Goal: Task Accomplishment & Management: Complete application form

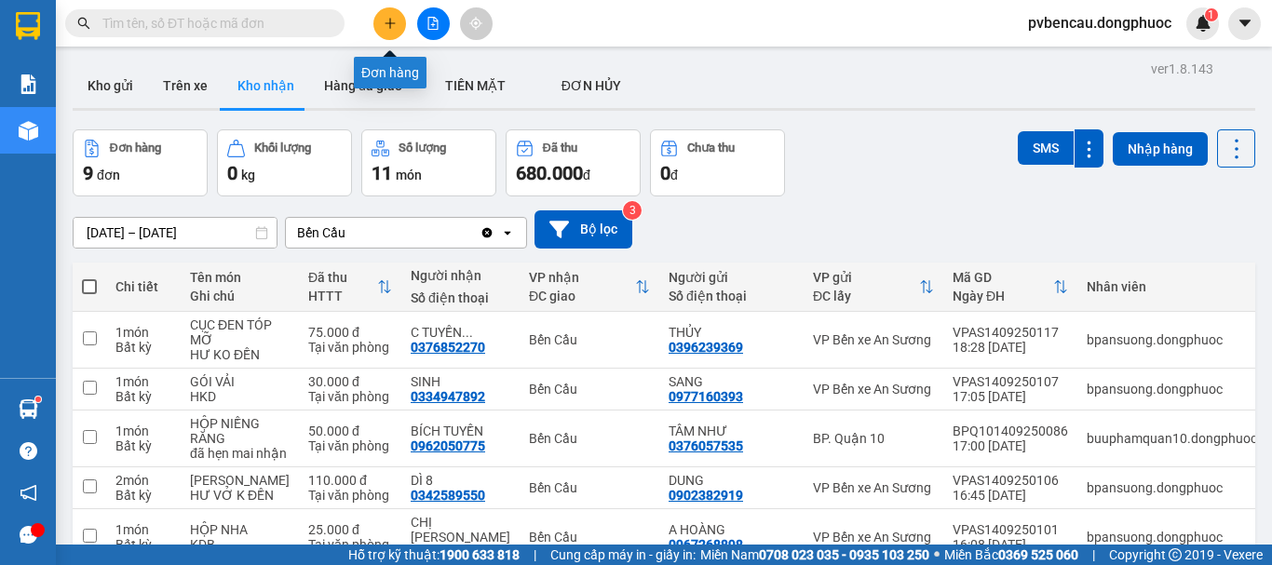
click at [390, 31] on button at bounding box center [389, 23] width 33 height 33
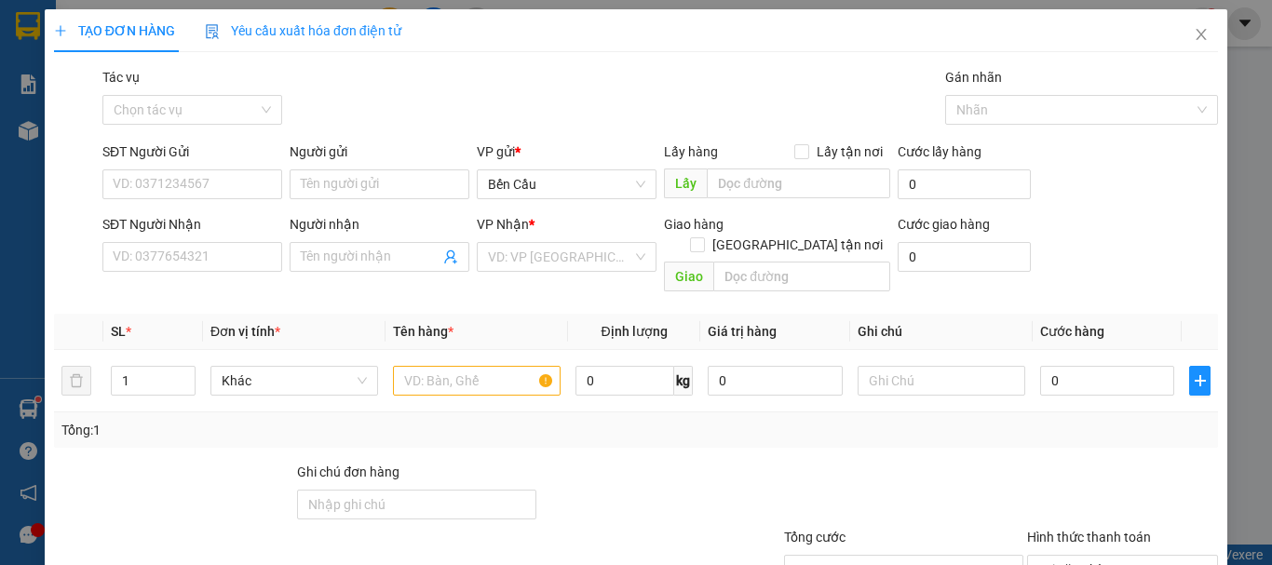
click at [1245, 95] on div "TẠO ĐƠN HÀNG Yêu cầu xuất hóa đơn điện tử Transit Pickup Surcharge Ids Transit …" at bounding box center [636, 282] width 1272 height 565
click at [22, 196] on div "TẠO ĐƠN HÀNG Yêu cầu xuất hóa đơn điện tử Transit Pickup Surcharge Ids Transit …" at bounding box center [636, 282] width 1272 height 565
click at [1195, 33] on span "Close" at bounding box center [1201, 35] width 52 height 52
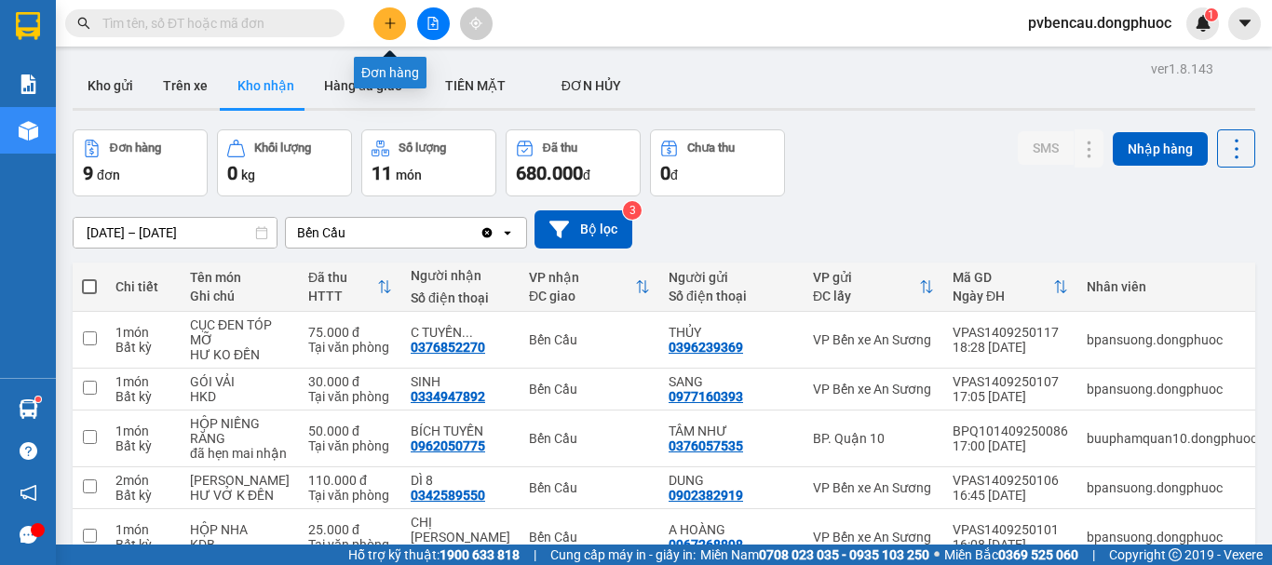
click at [398, 25] on button at bounding box center [389, 23] width 33 height 33
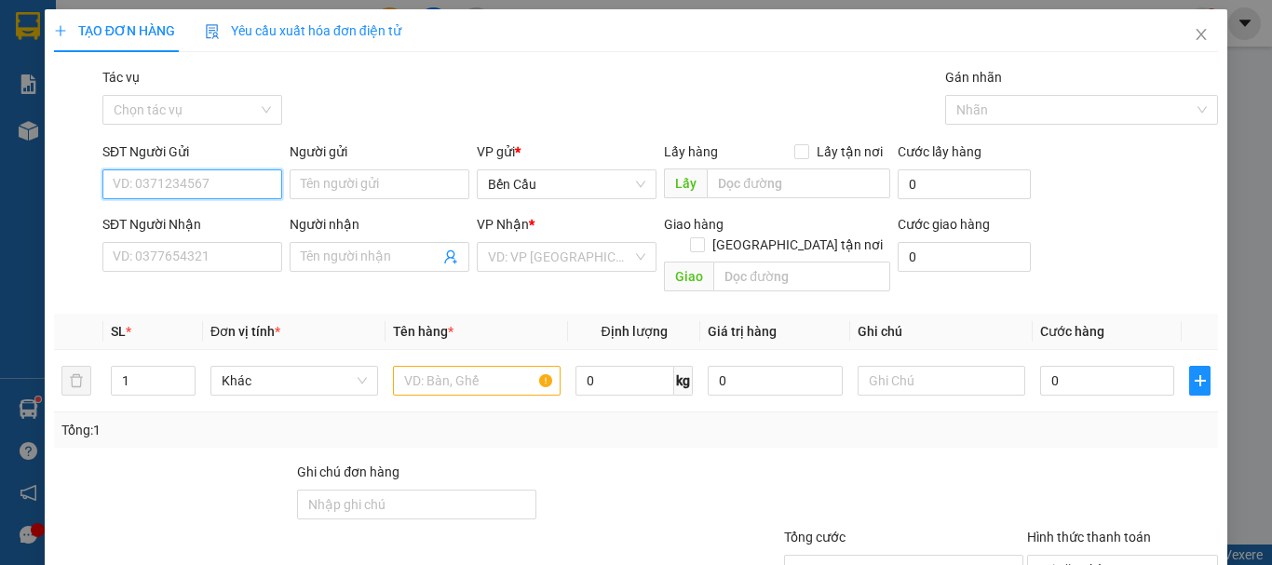
click at [155, 191] on input "SĐT Người Gửi" at bounding box center [192, 184] width 180 height 30
type input "3"
click at [173, 227] on div "0388460241 - mười" at bounding box center [190, 221] width 155 height 20
type input "0388460241"
type input "mười"
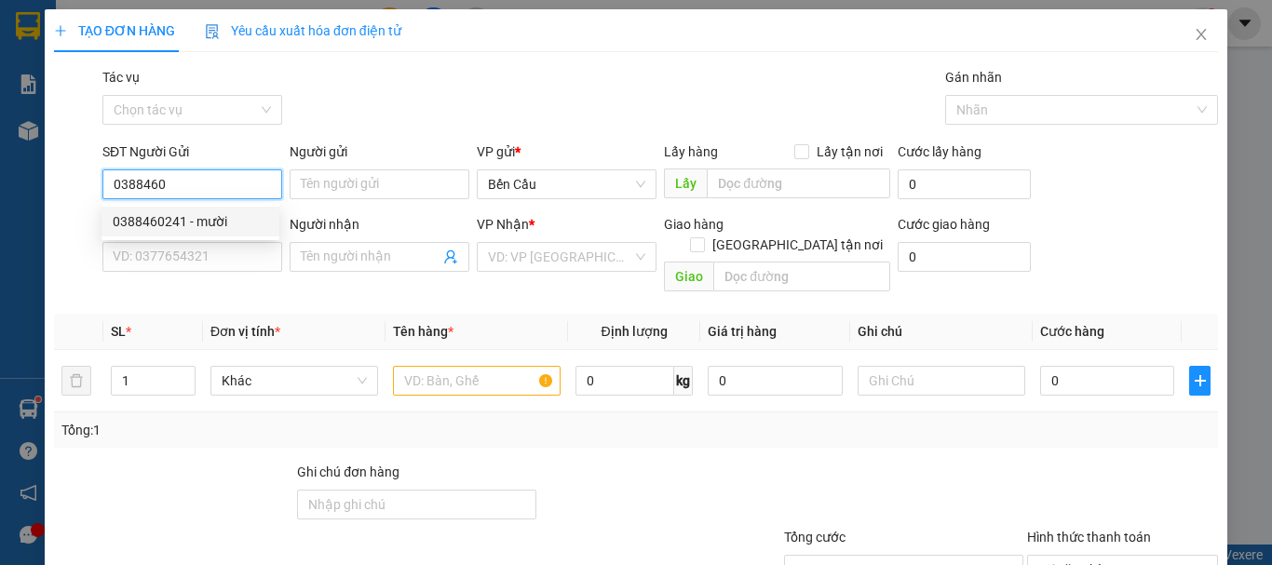
type input "0919403000"
type input "QUỐC"
type input "Kdb"
type input "50.000"
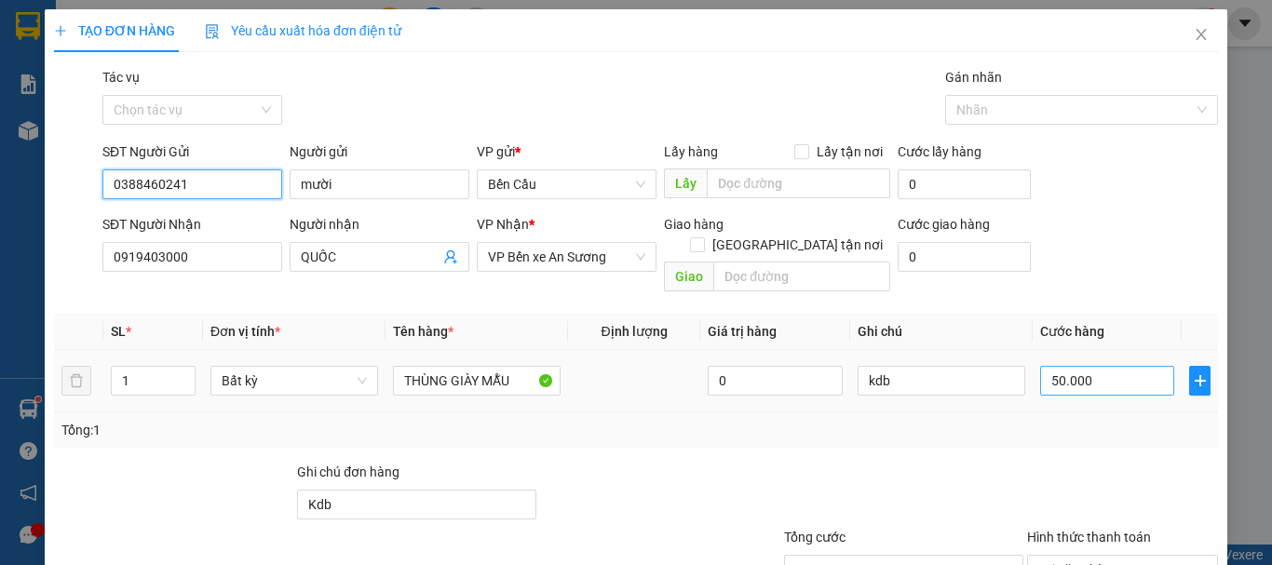
type input "0388460241"
click at [1093, 366] on input "50.000" at bounding box center [1107, 381] width 134 height 30
type input "3"
type input "30"
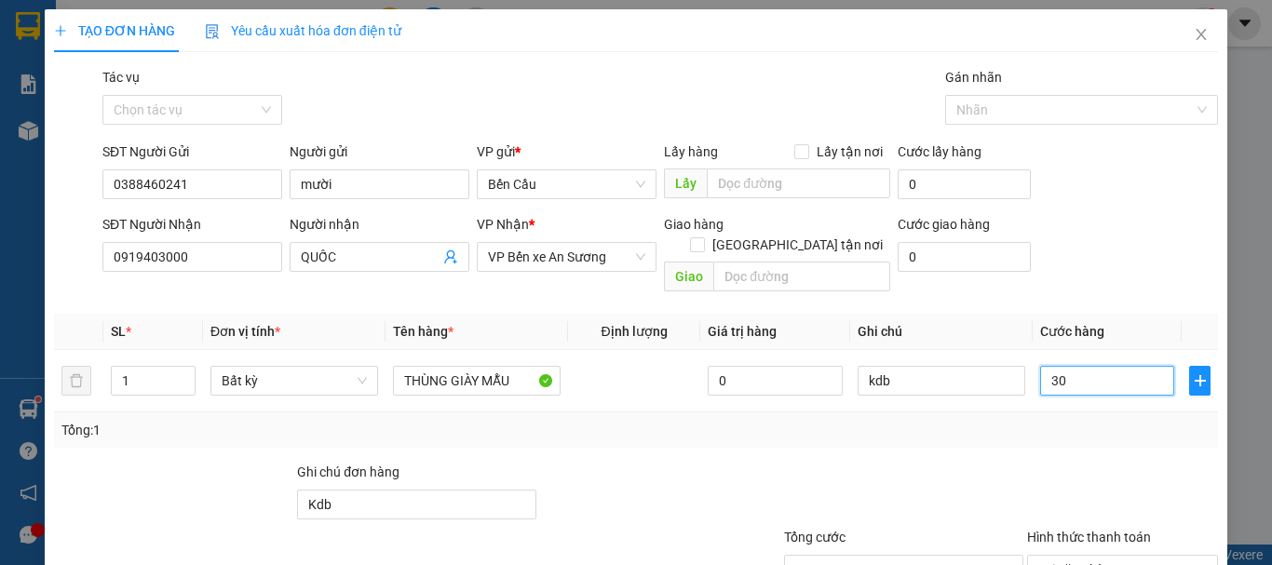
type input "30"
type input "30.000"
click at [925, 462] on div at bounding box center [903, 494] width 243 height 65
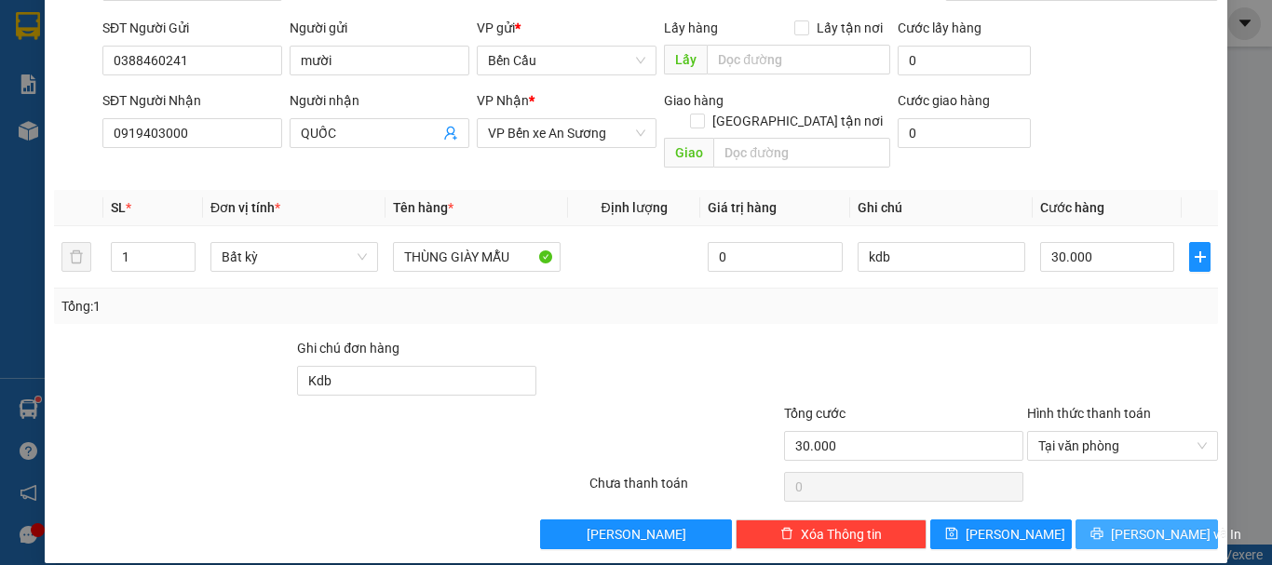
click at [1125, 524] on span "[PERSON_NAME] và In" at bounding box center [1176, 534] width 130 height 20
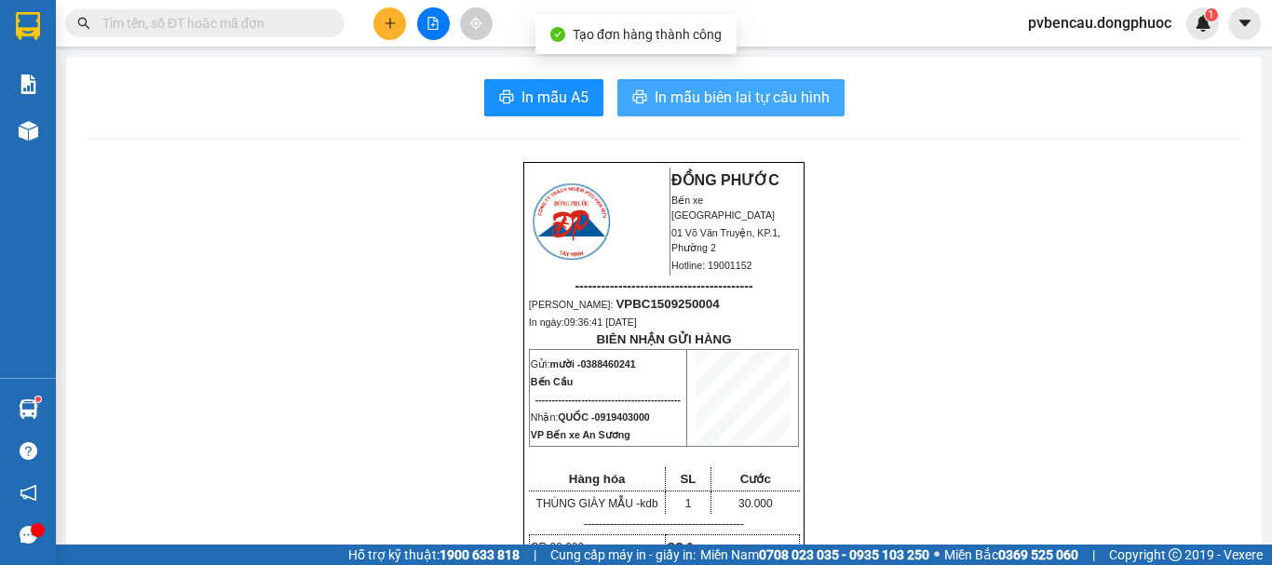
click at [727, 93] on span "In mẫu biên lai tự cấu hình" at bounding box center [741, 97] width 175 height 23
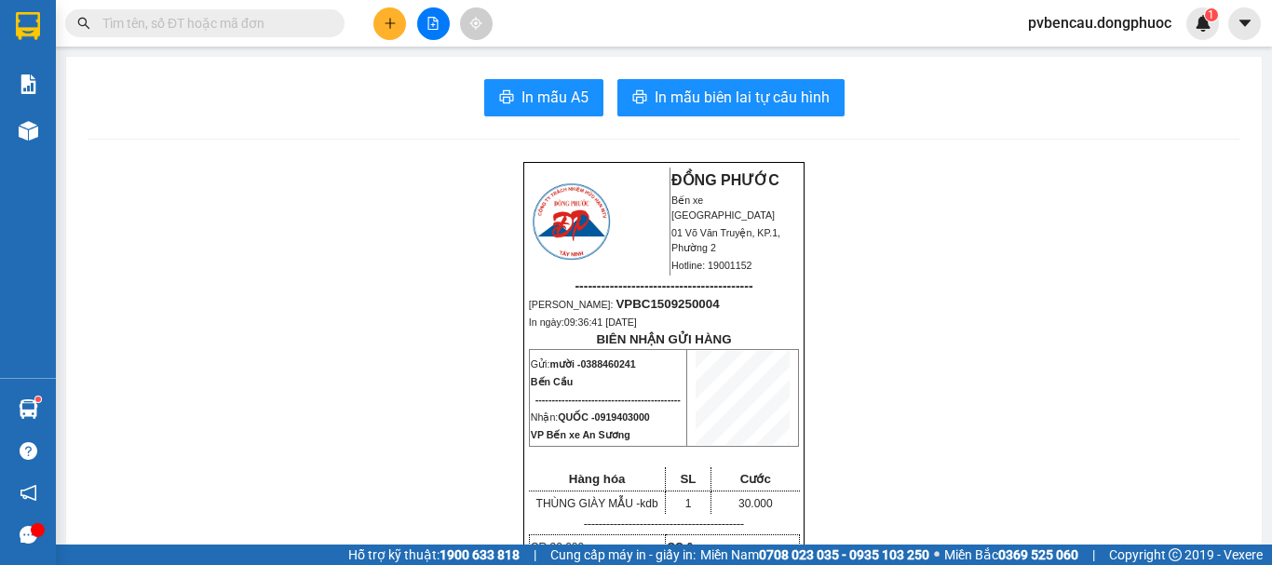
click at [56, 131] on main "In mẫu A5 In mẫu biên lai tự cấu hình ĐỒNG PHƯỚC Bến xe Tây Ninh 01 Võ Văn Truy…" at bounding box center [636, 272] width 1272 height 545
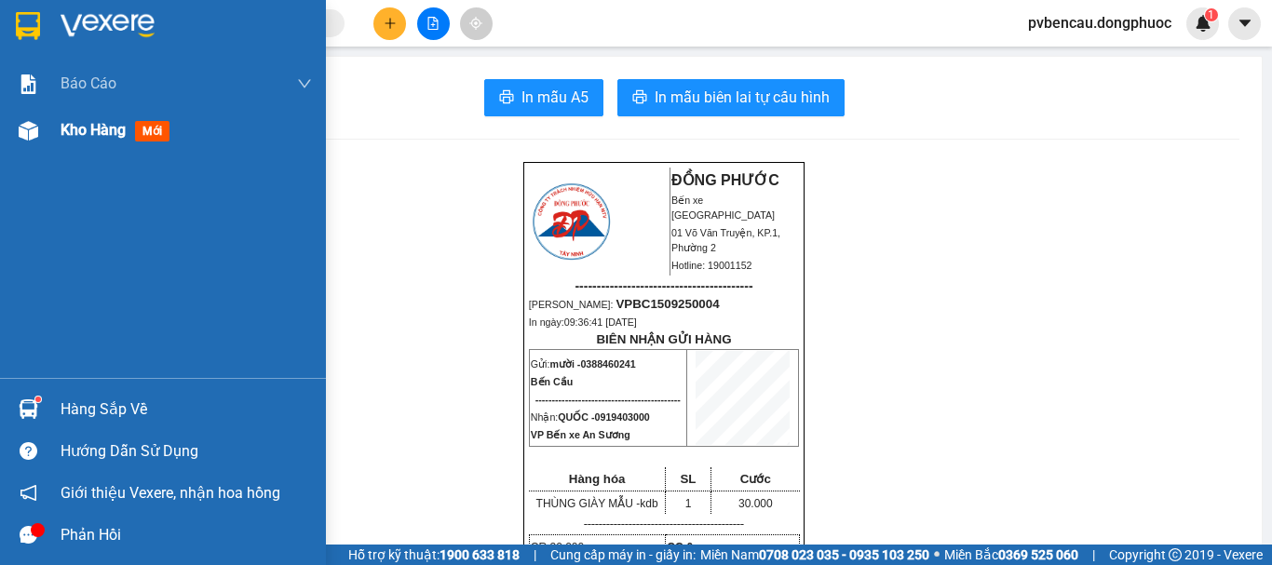
click at [31, 133] on img at bounding box center [29, 131] width 20 height 20
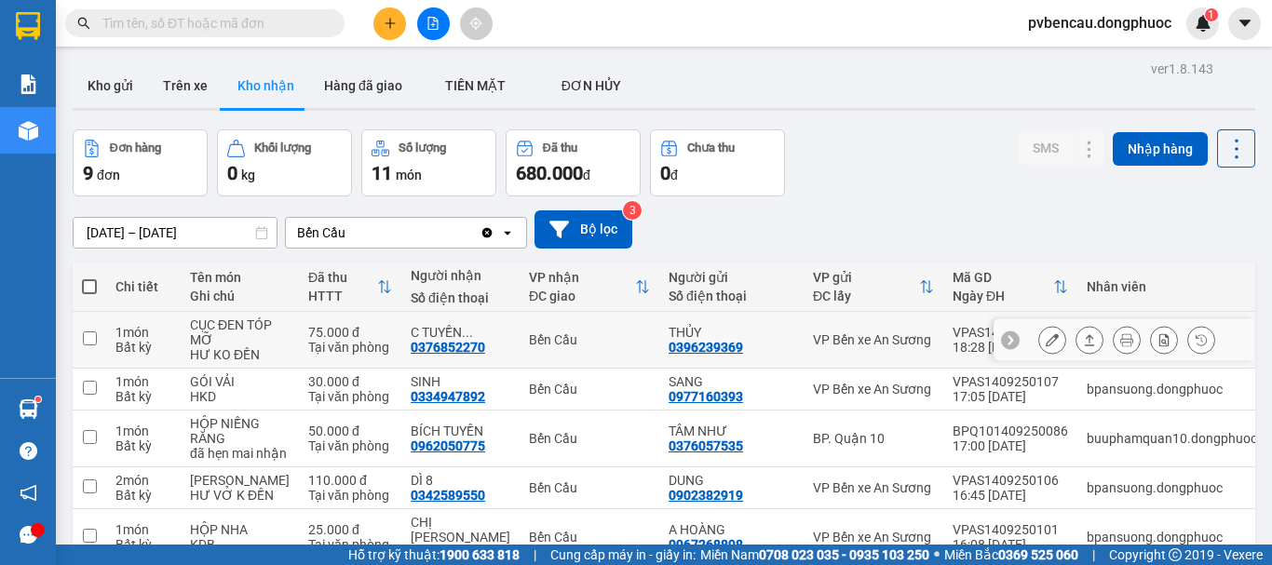
click at [299, 323] on td "75.000 đ Tại văn phòng" at bounding box center [350, 340] width 102 height 57
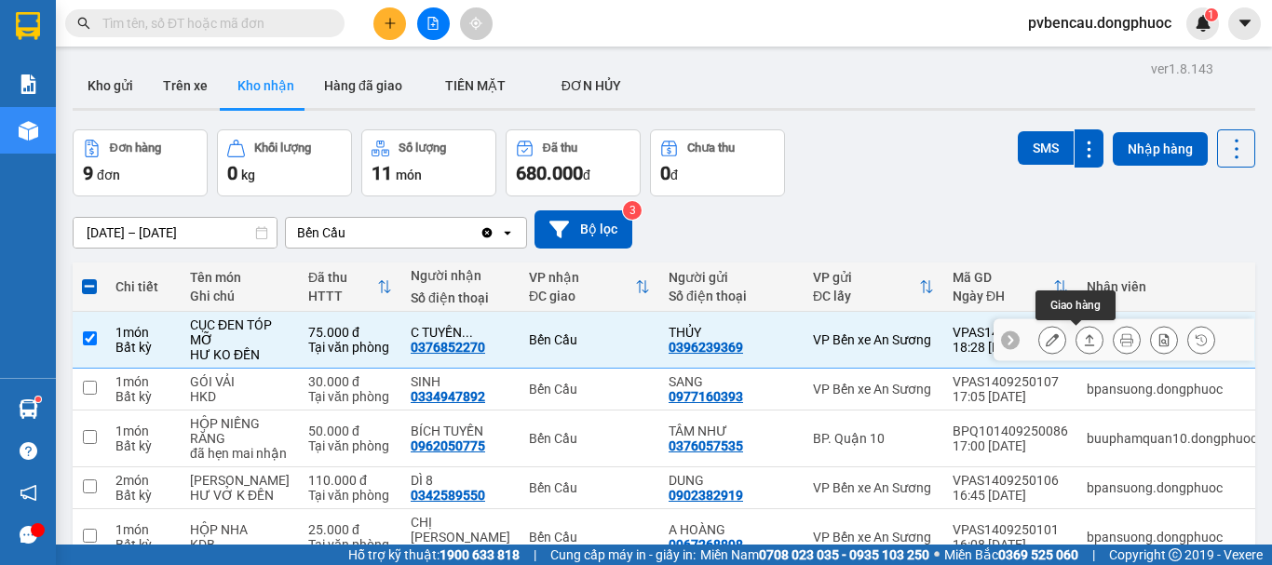
click at [1083, 340] on icon at bounding box center [1089, 339] width 13 height 13
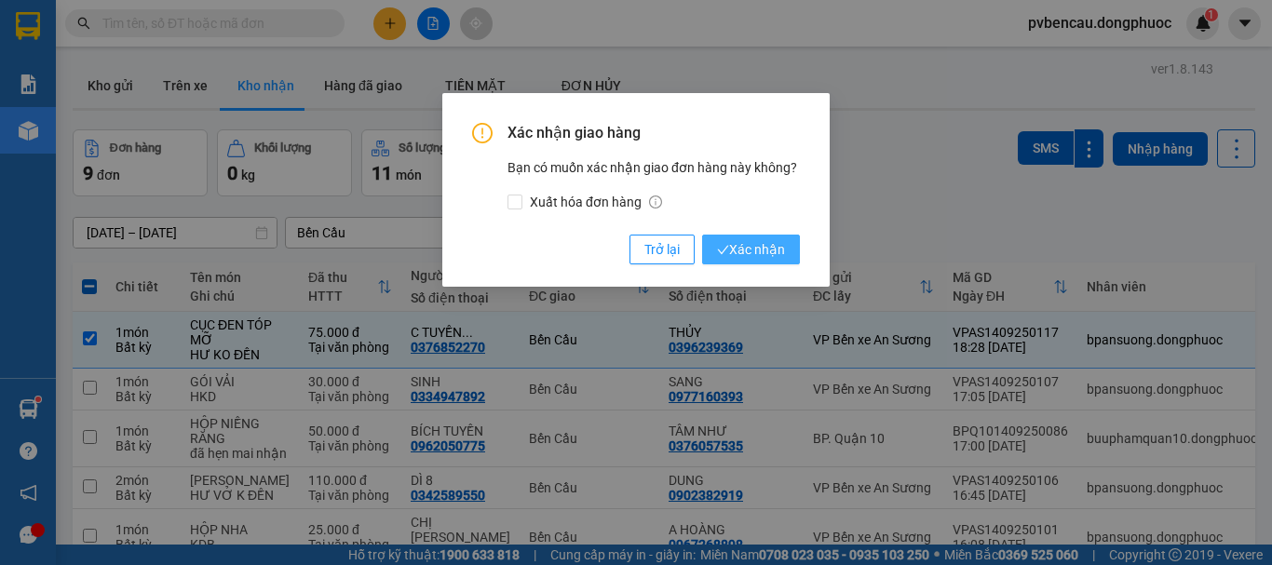
click at [739, 253] on span "Xác nhận" at bounding box center [751, 249] width 68 height 20
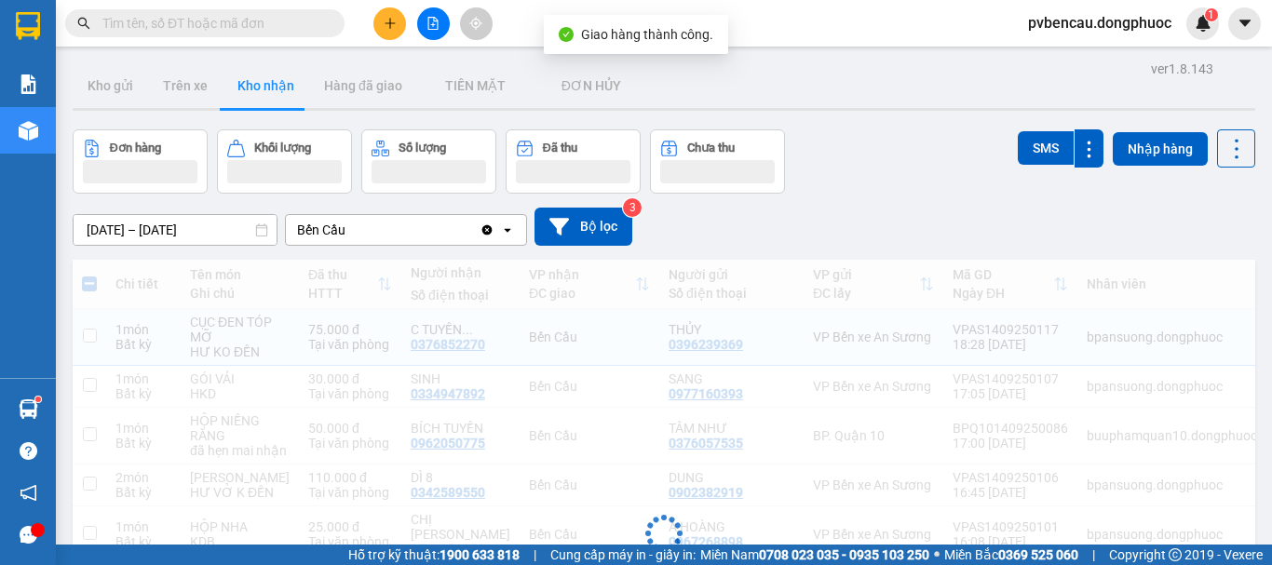
checkbox input "false"
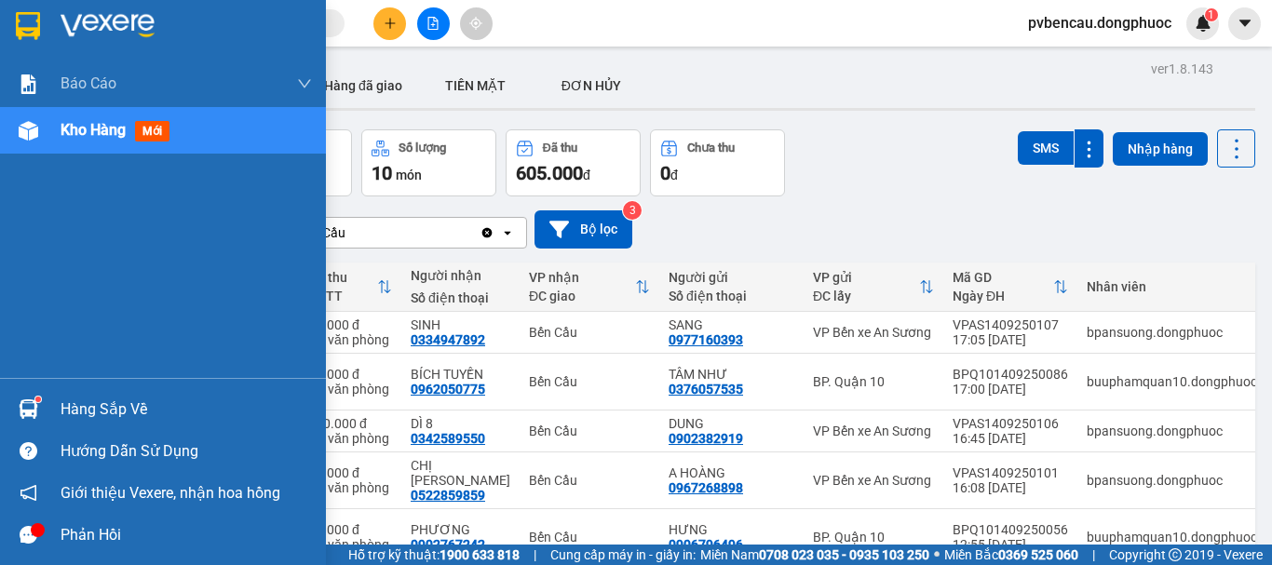
click at [100, 413] on div "Hàng sắp về" at bounding box center [186, 410] width 251 height 28
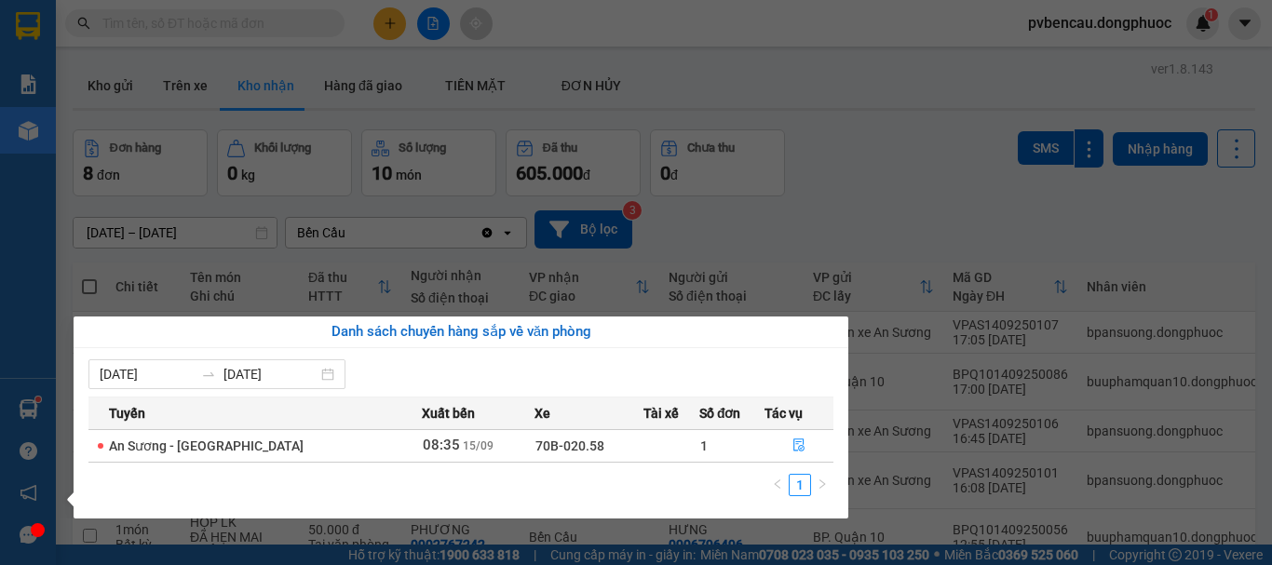
click at [827, 173] on section "Kết quả tìm kiếm ( 0 ) Bộ lọc No Data pvbencau.dongphuoc 1 Báo cáo Mẫu 1: Báo c…" at bounding box center [636, 282] width 1272 height 565
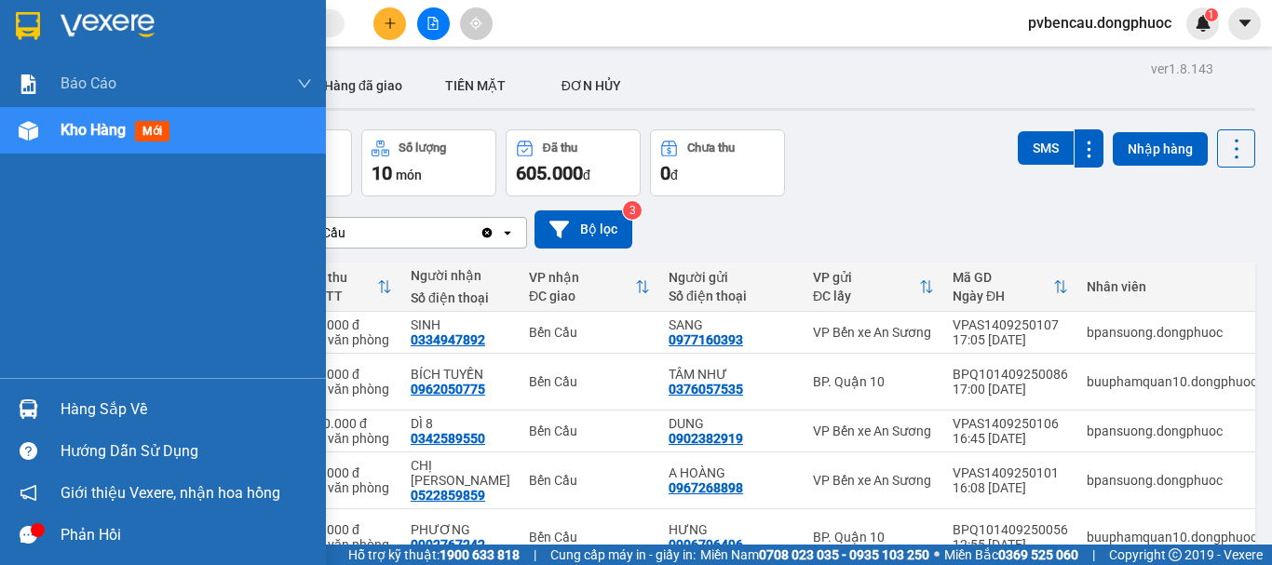
click at [26, 139] on img at bounding box center [29, 131] width 20 height 20
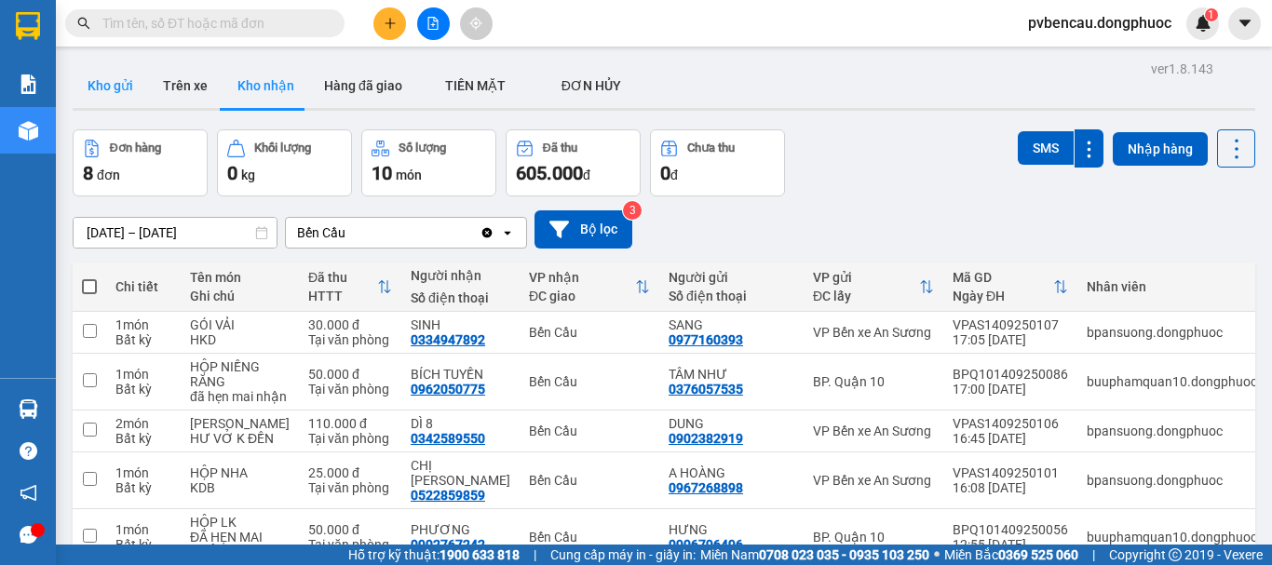
click at [128, 87] on button "Kho gửi" at bounding box center [110, 85] width 75 height 45
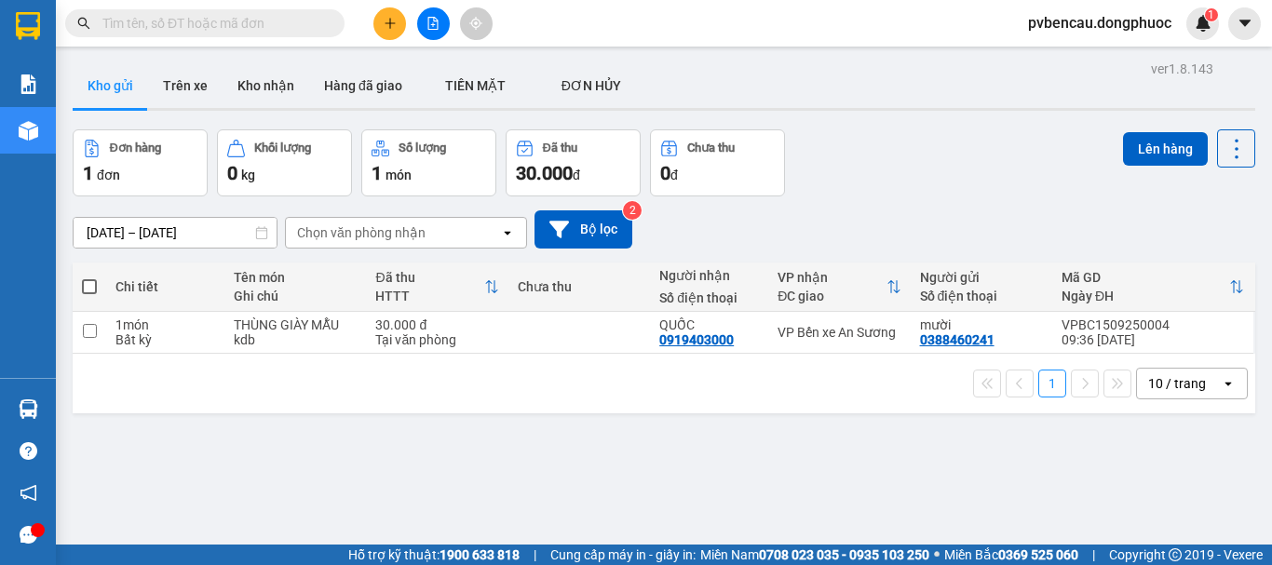
click at [305, 308] on th "Tên món Ghi chú" at bounding box center [295, 287] width 142 height 49
click at [302, 326] on div "THÙNG GIÀY MẪU" at bounding box center [295, 324] width 123 height 15
checkbox input "true"
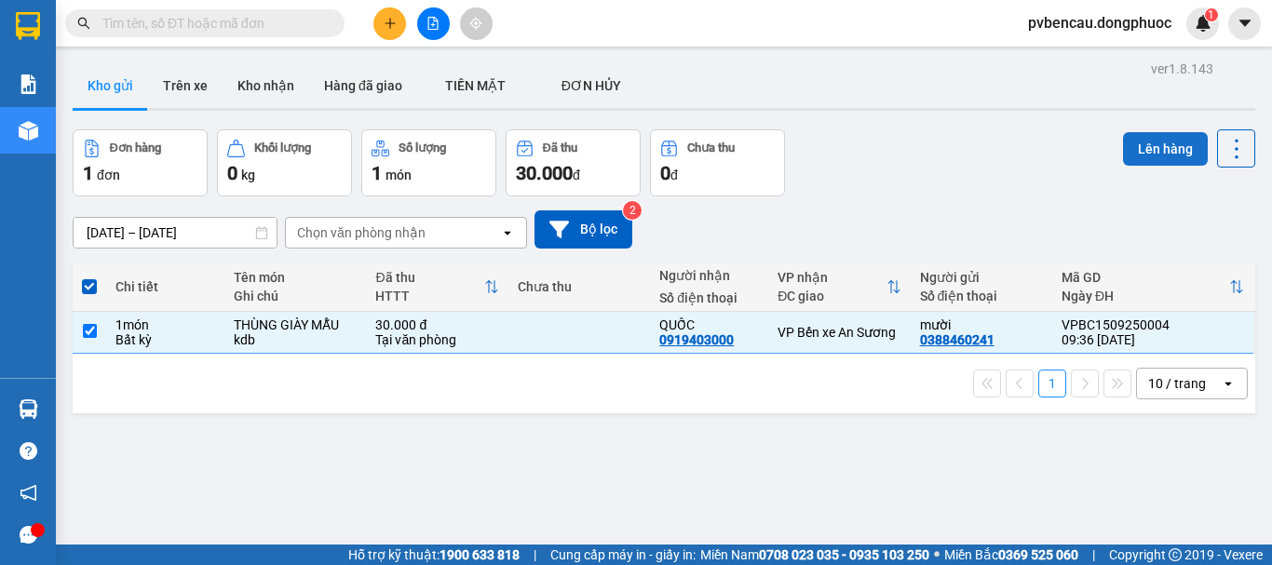
click at [1165, 148] on button "Lên hàng" at bounding box center [1165, 149] width 85 height 34
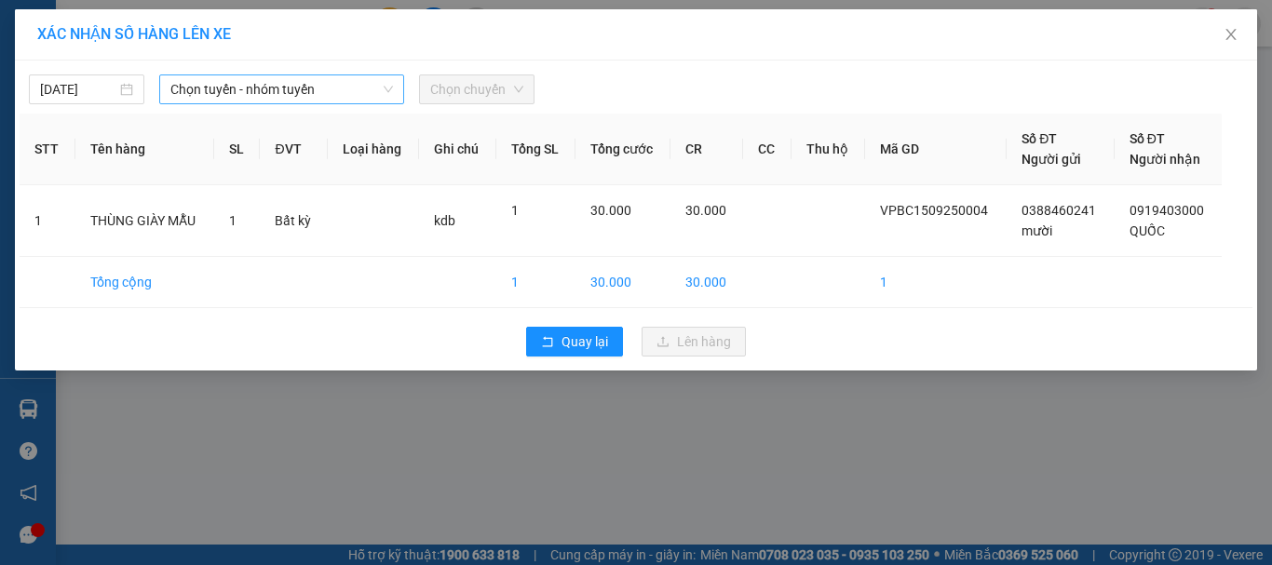
click at [276, 88] on span "Chọn tuyến - nhóm tuyến" at bounding box center [281, 89] width 222 height 28
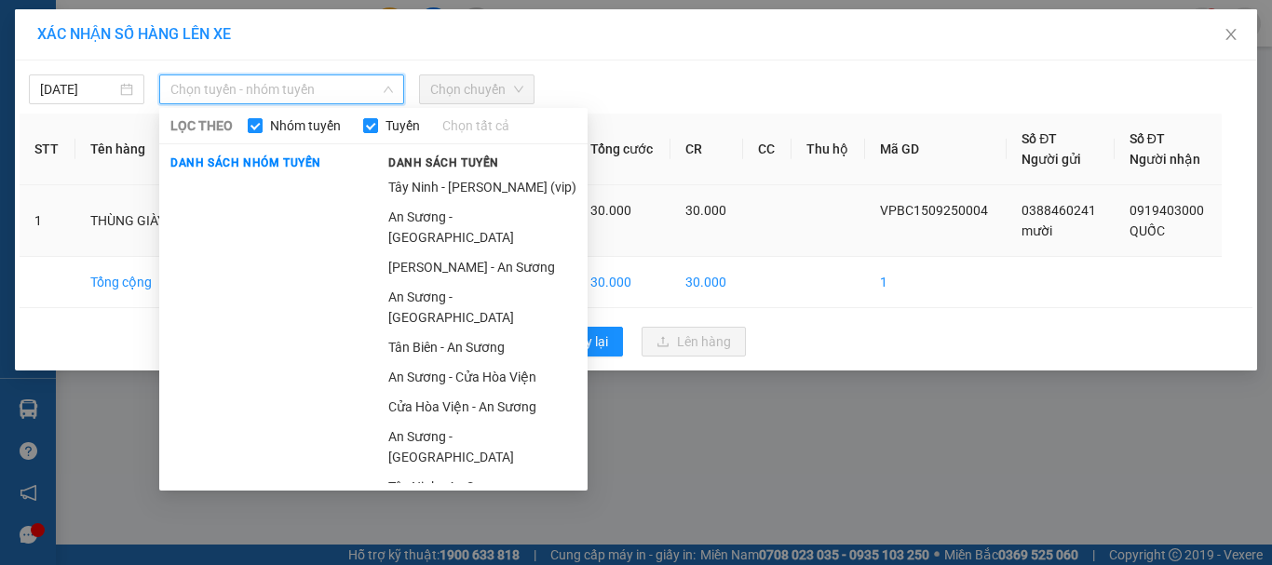
drag, startPoint x: 431, startPoint y: 251, endPoint x: 435, endPoint y: 239, distance: 12.7
click at [432, 252] on li "[PERSON_NAME] - An Sương" at bounding box center [482, 267] width 210 height 30
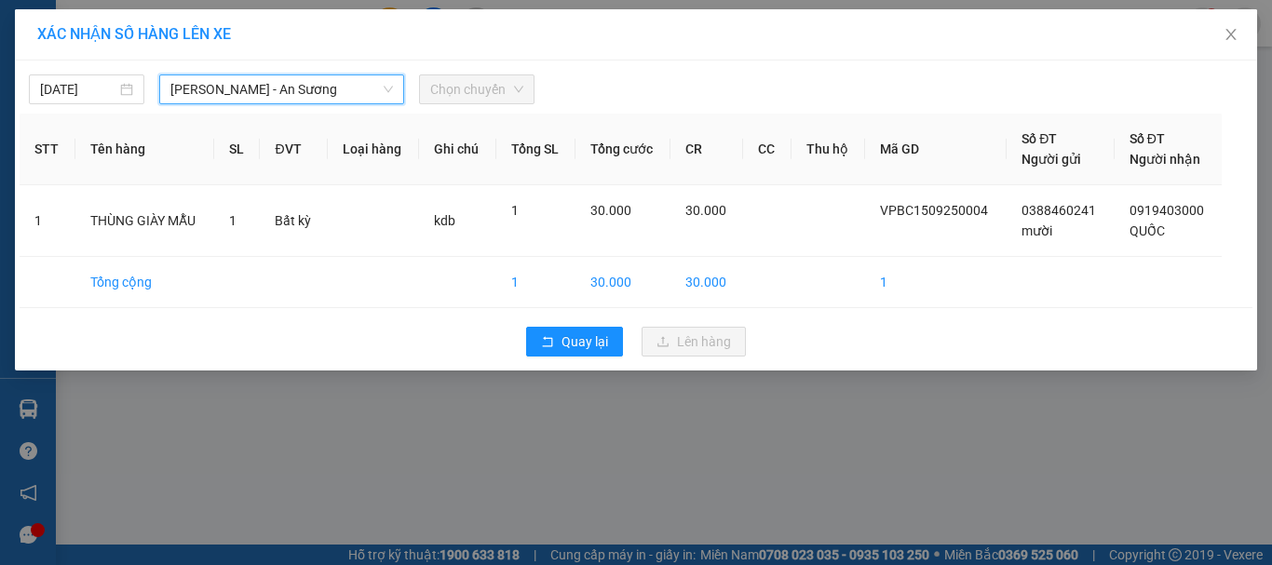
click at [448, 93] on span "Chọn chuyến" at bounding box center [476, 89] width 93 height 28
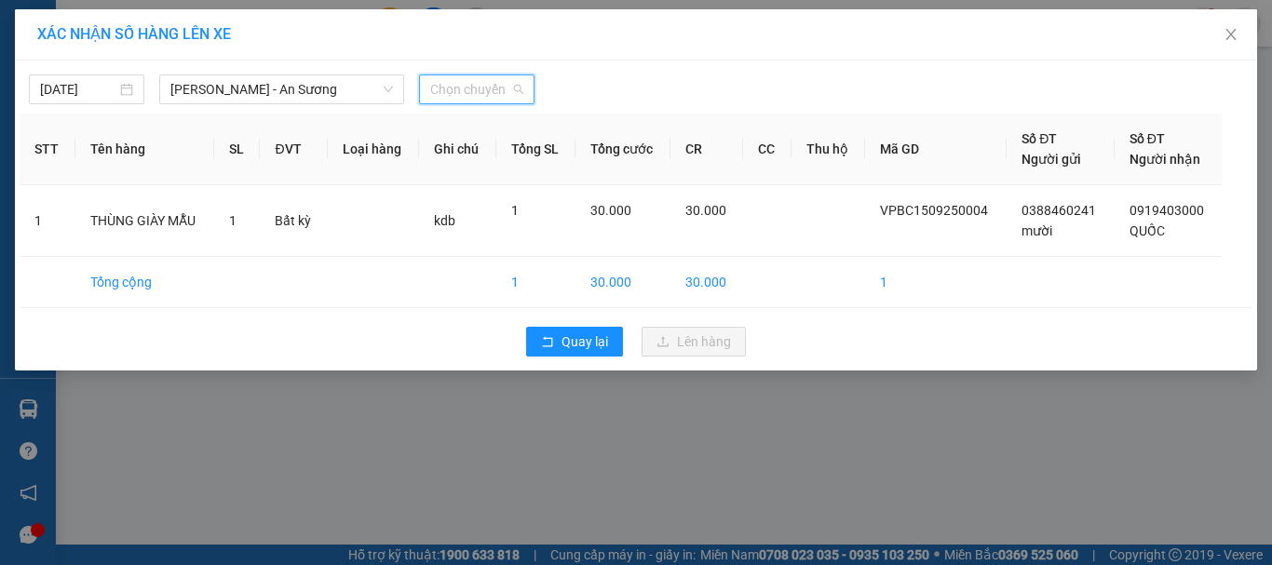
click at [452, 93] on span "Chọn chuyến" at bounding box center [476, 89] width 93 height 28
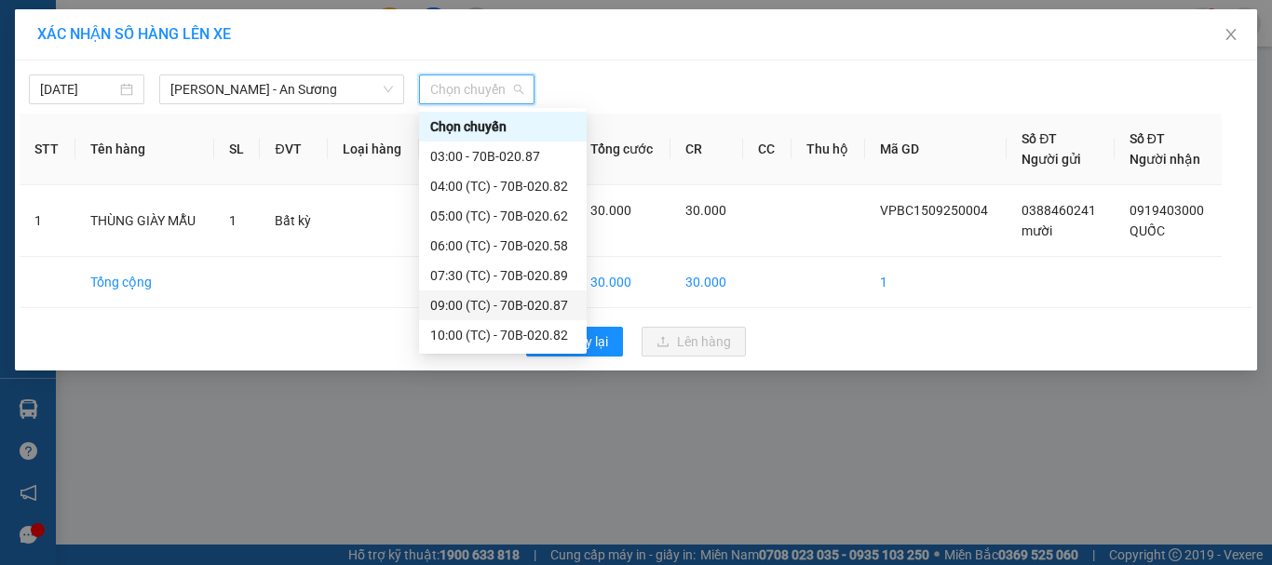
click at [500, 306] on div "09:00 (TC) - 70B-020.87" at bounding box center [502, 305] width 145 height 20
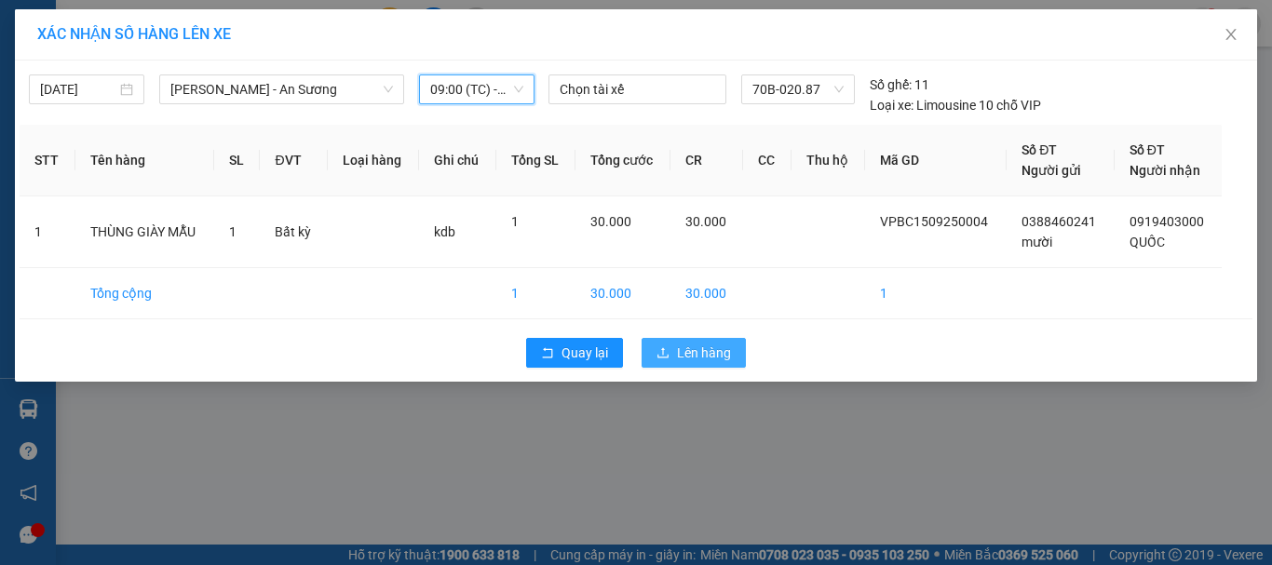
click at [647, 352] on button "Lên hàng" at bounding box center [693, 353] width 104 height 30
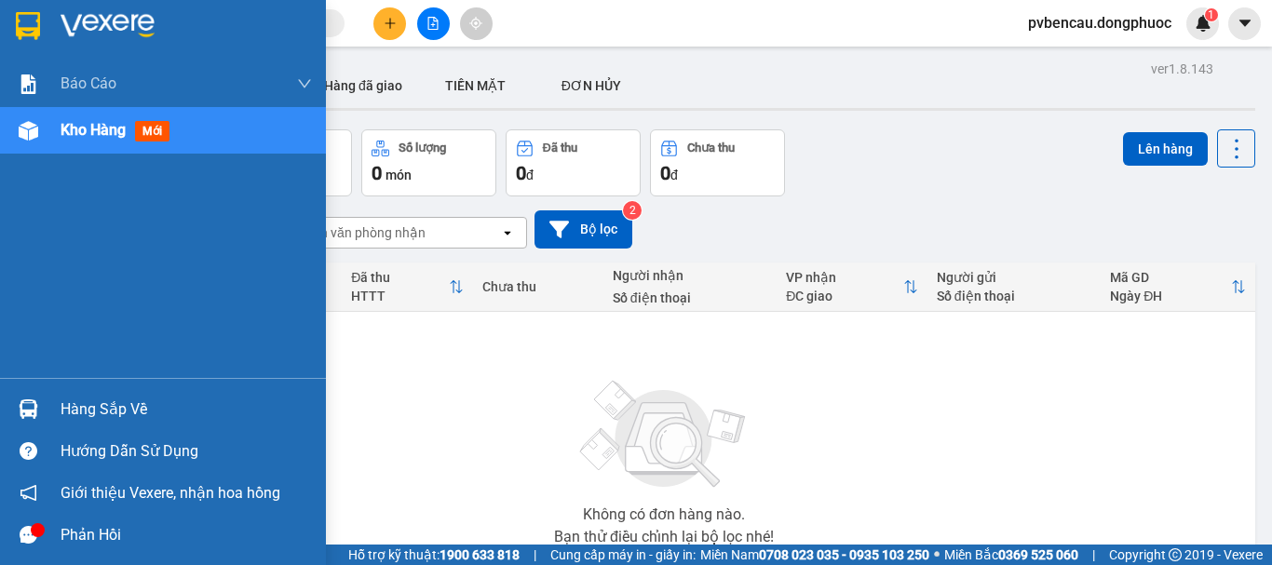
click at [60, 414] on div "Hàng sắp về" at bounding box center [163, 409] width 326 height 42
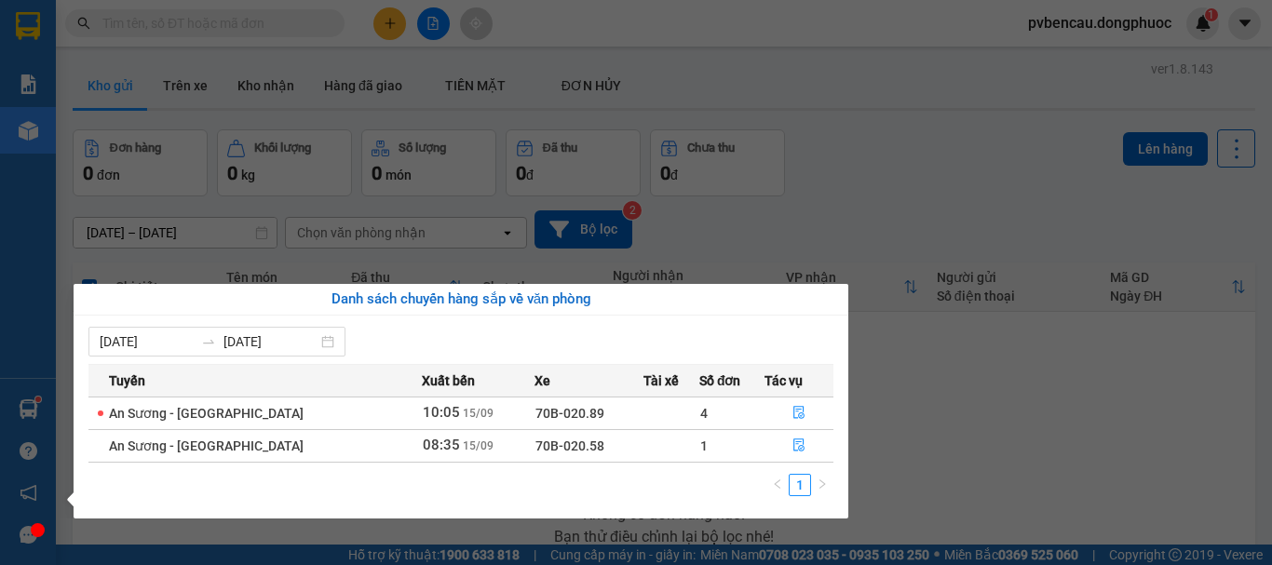
click at [460, 191] on section "Kết quả tìm kiếm ( 0 ) Bộ lọc No Data pvbencau.dongphuoc 1 Báo cáo Mẫu 1: Báo c…" at bounding box center [636, 282] width 1272 height 565
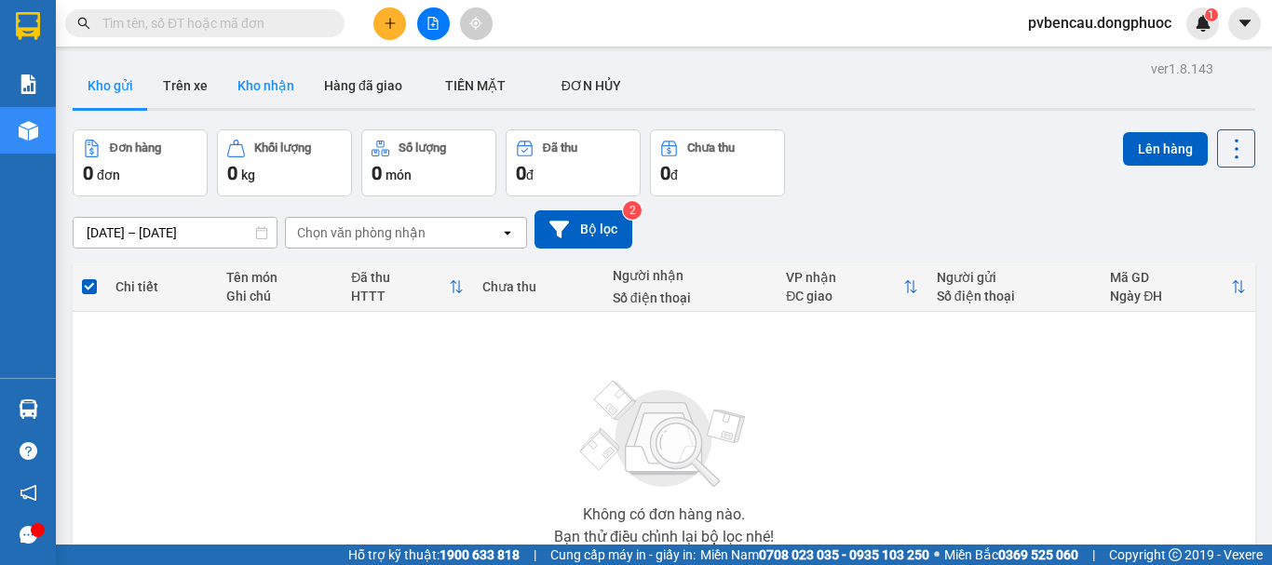
click at [288, 94] on button "Kho nhận" at bounding box center [265, 85] width 87 height 45
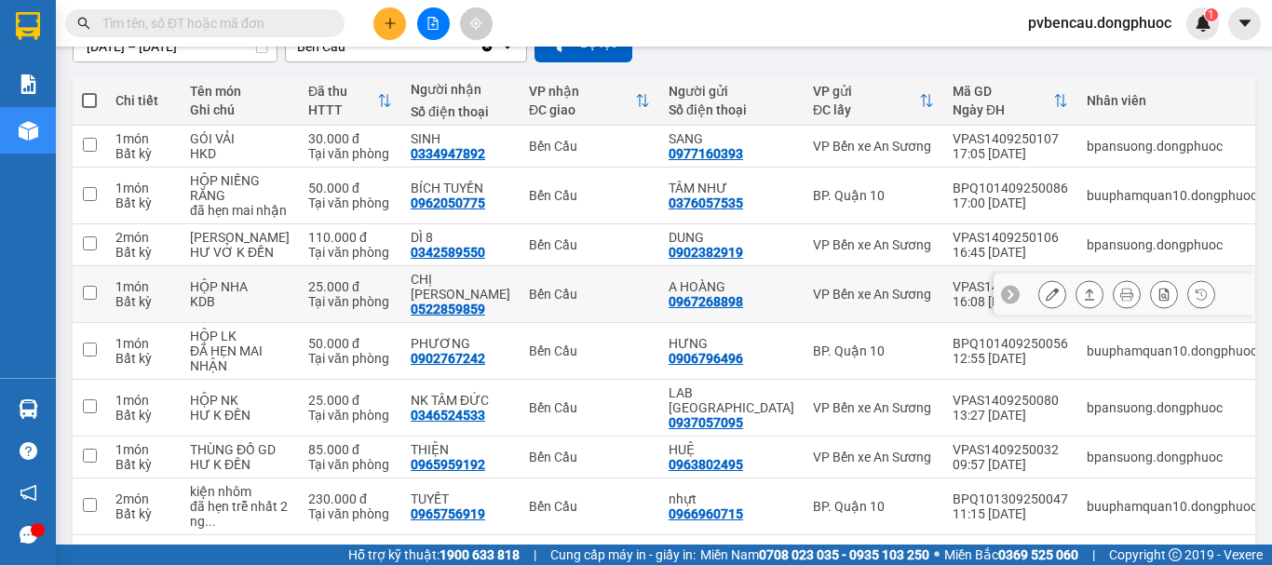
scroll to position [279, 0]
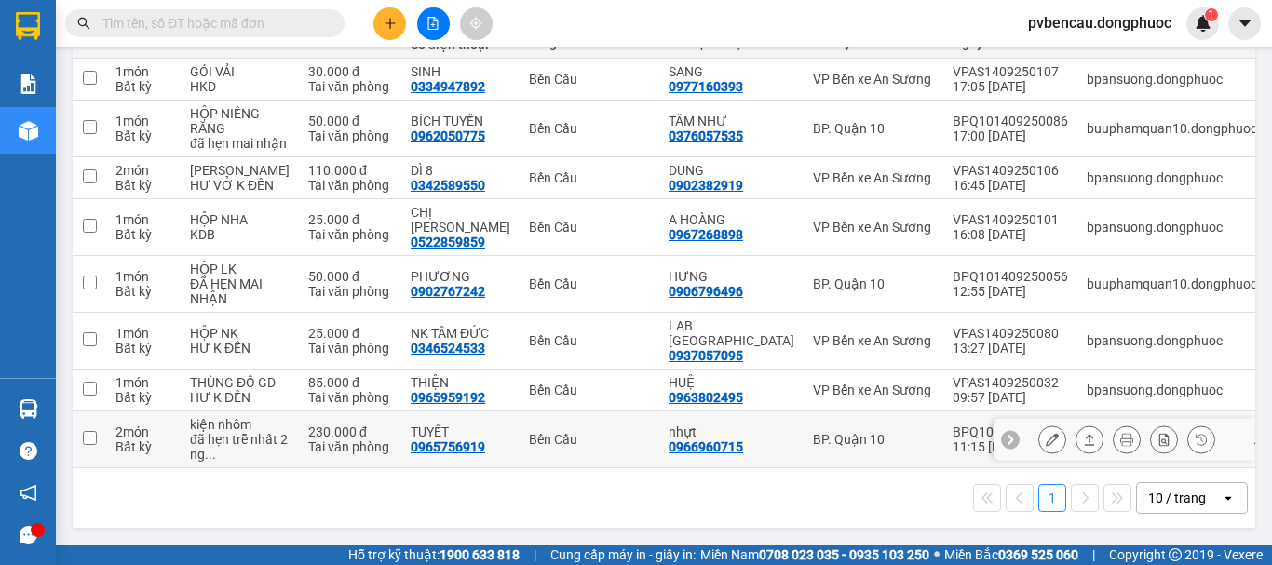
click at [308, 454] on div "Tại văn phòng" at bounding box center [350, 446] width 84 height 15
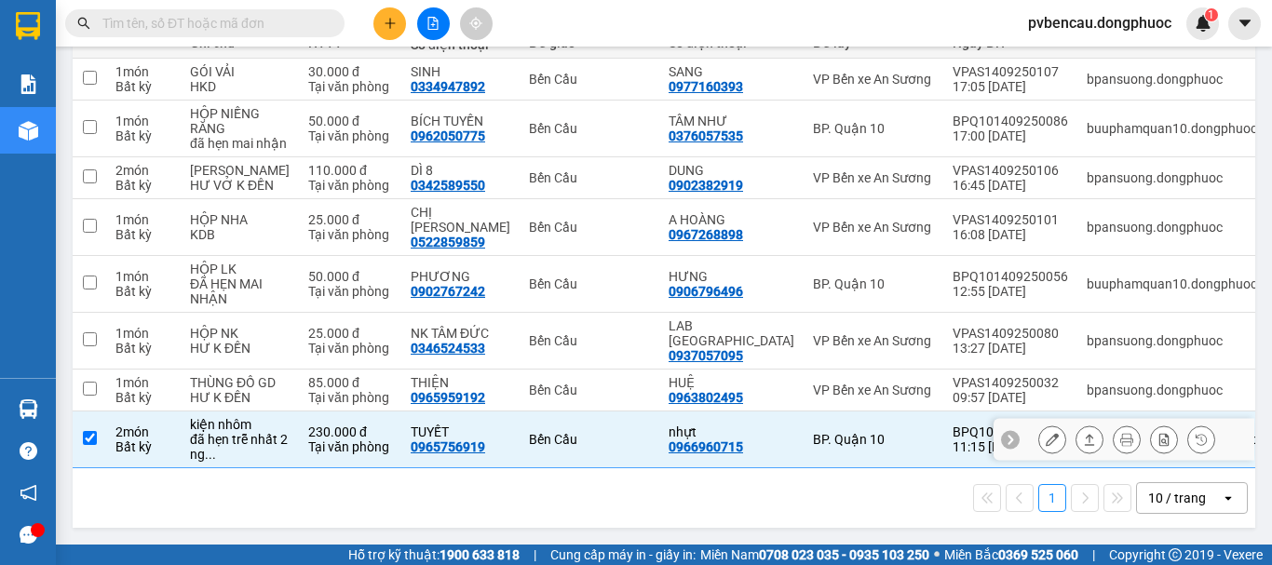
checkbox input "true"
click at [1083, 446] on icon at bounding box center [1089, 439] width 13 height 13
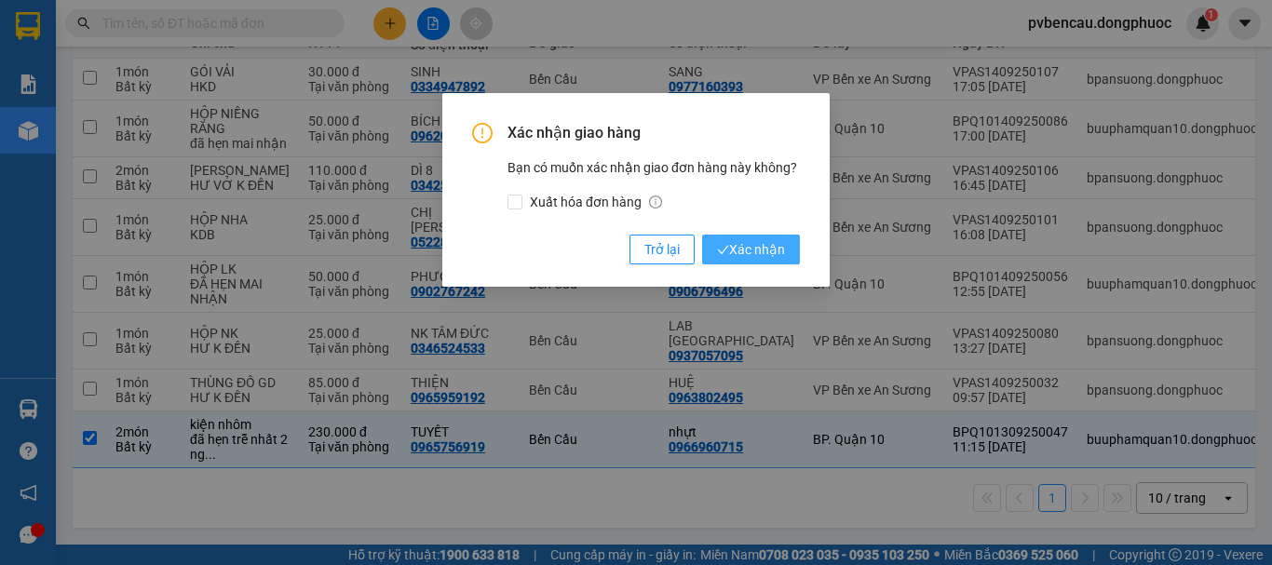
click at [778, 244] on span "Xác nhận" at bounding box center [751, 249] width 68 height 20
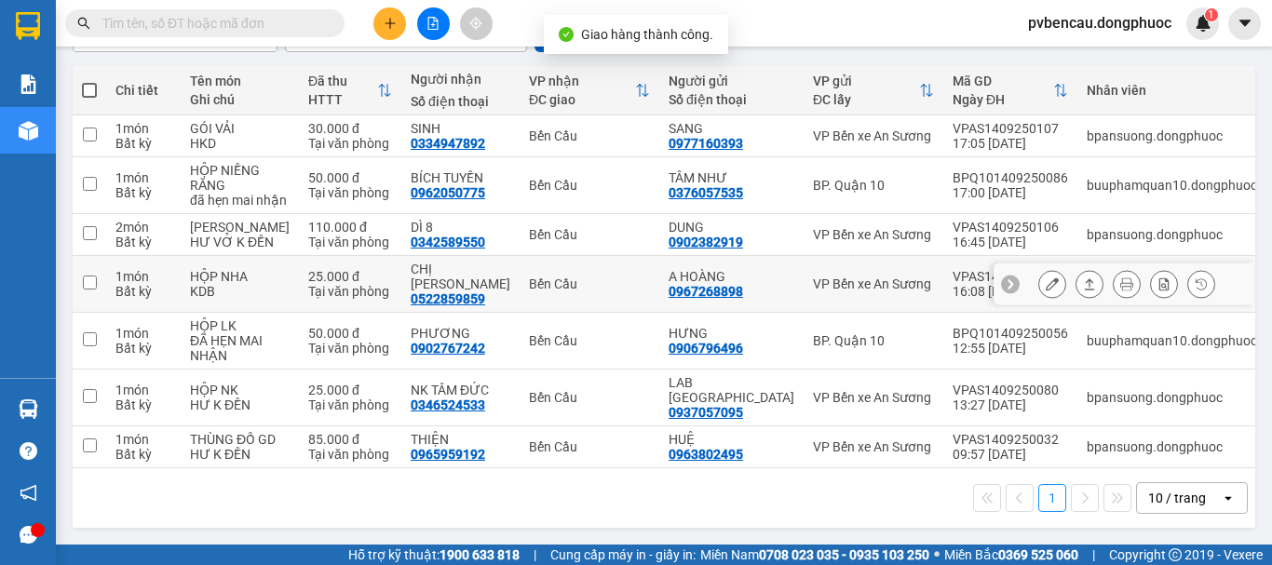
scroll to position [241, 0]
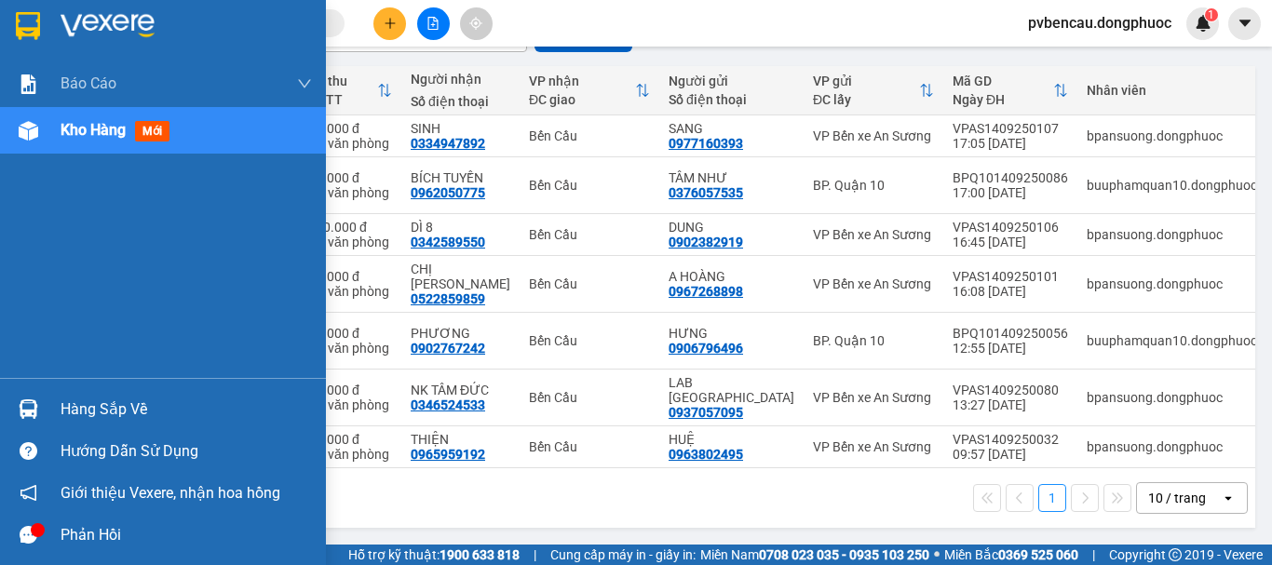
click at [34, 311] on div "Báo cáo Mẫu 1: Báo cáo dòng tiền Mẫu 1: Báo cáo dòng tiền theo nhân viên Mẫu 1:…" at bounding box center [163, 219] width 326 height 317
click at [163, 402] on div "Hàng sắp về" at bounding box center [186, 410] width 251 height 28
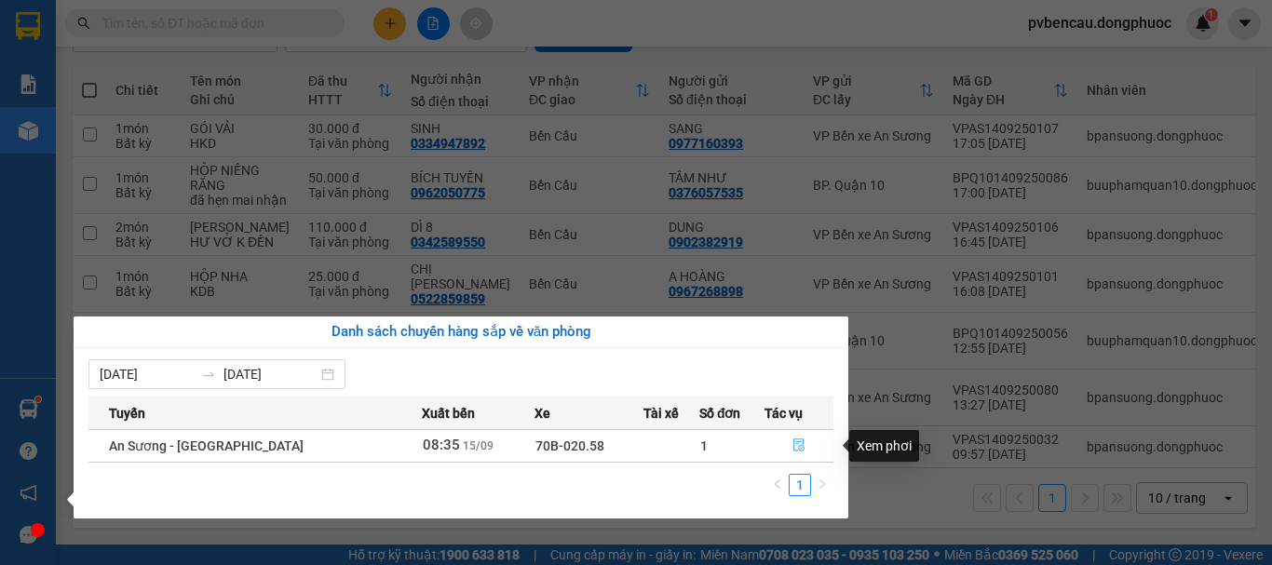
click at [793, 447] on icon "file-done" at bounding box center [798, 445] width 11 height 13
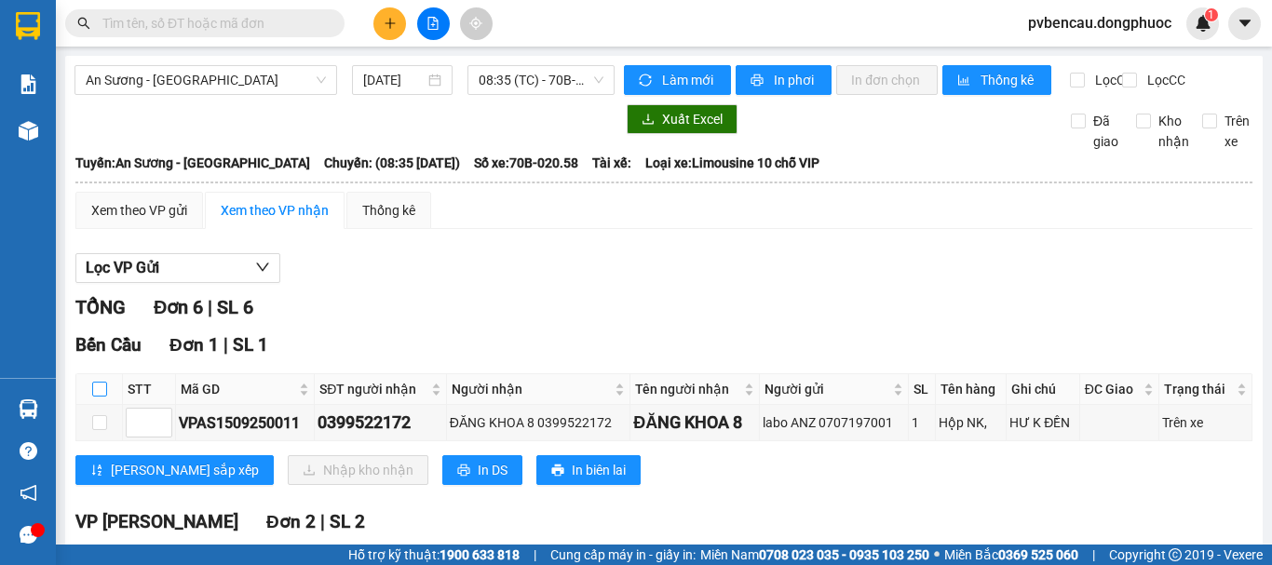
click at [99, 397] on input "checkbox" at bounding box center [99, 389] width 15 height 15
checkbox input "true"
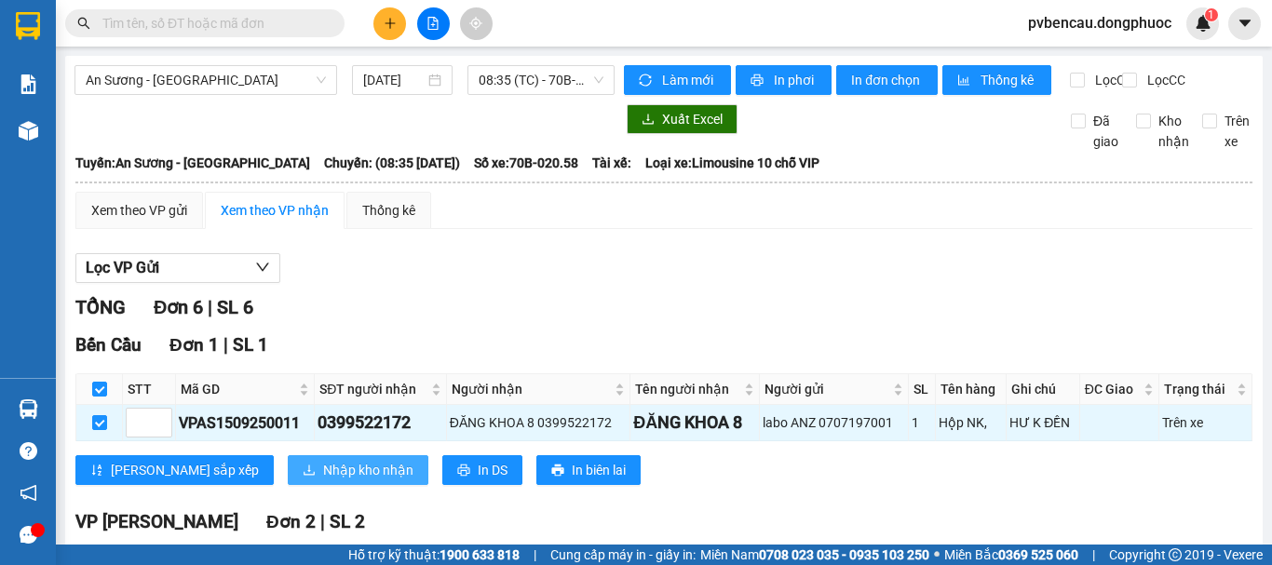
click at [323, 480] on span "Nhập kho nhận" at bounding box center [368, 470] width 90 height 20
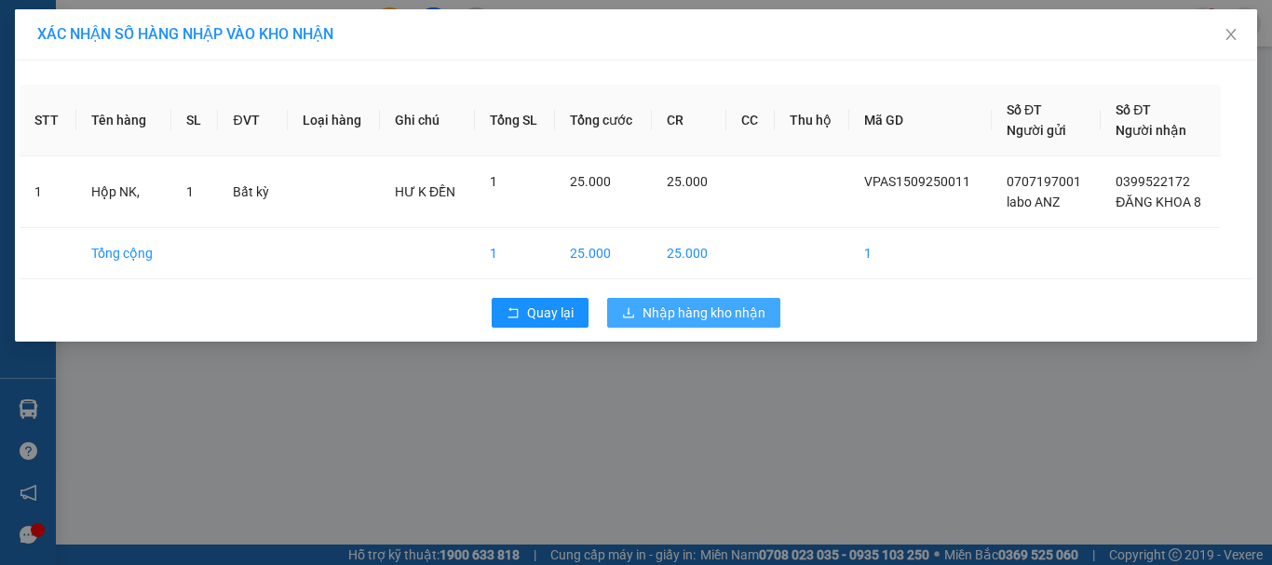
click at [708, 323] on button "Nhập hàng kho nhận" at bounding box center [693, 313] width 173 height 30
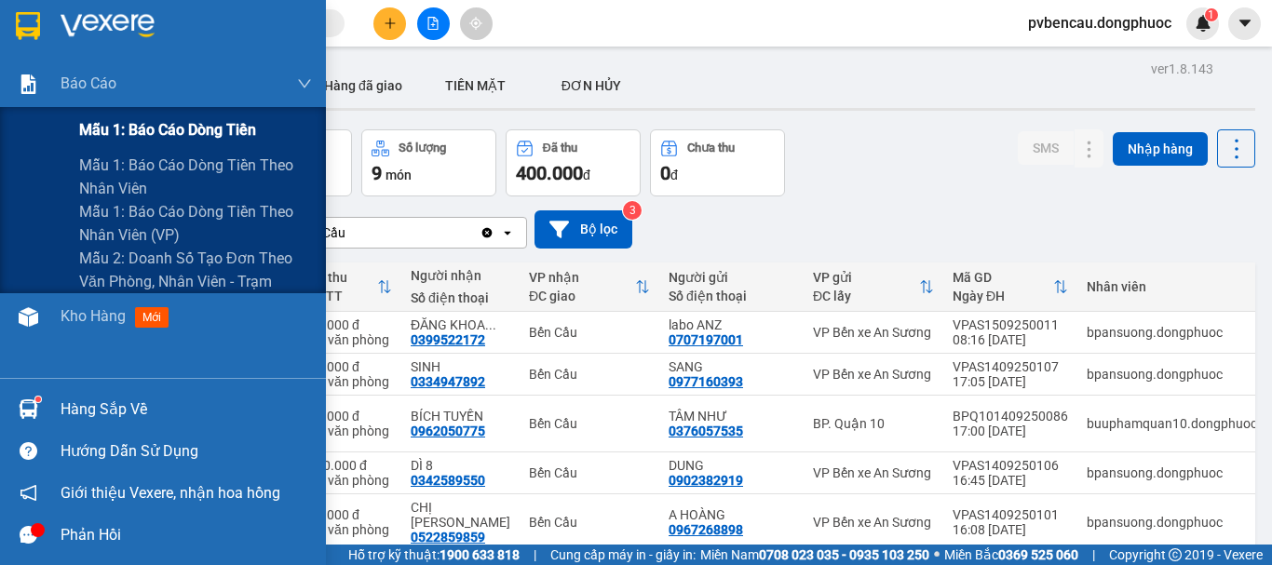
click at [183, 134] on span "Mẫu 1: Báo cáo dòng tiền" at bounding box center [167, 129] width 177 height 23
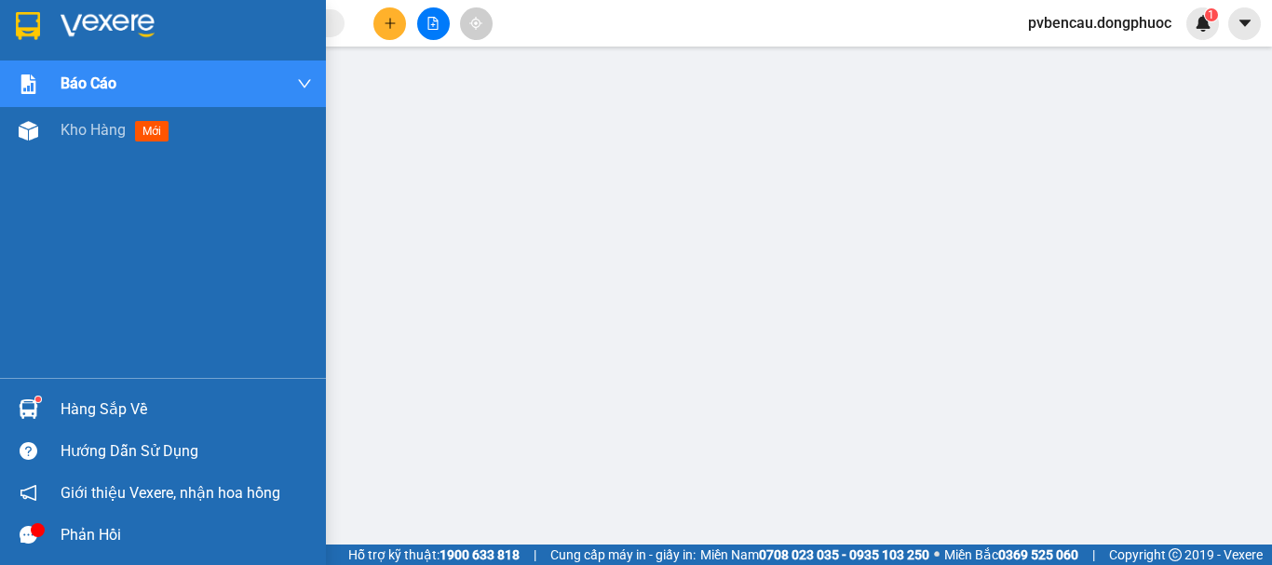
click at [102, 425] on div "Hàng sắp về" at bounding box center [163, 409] width 326 height 42
click at [34, 117] on div at bounding box center [28, 131] width 33 height 33
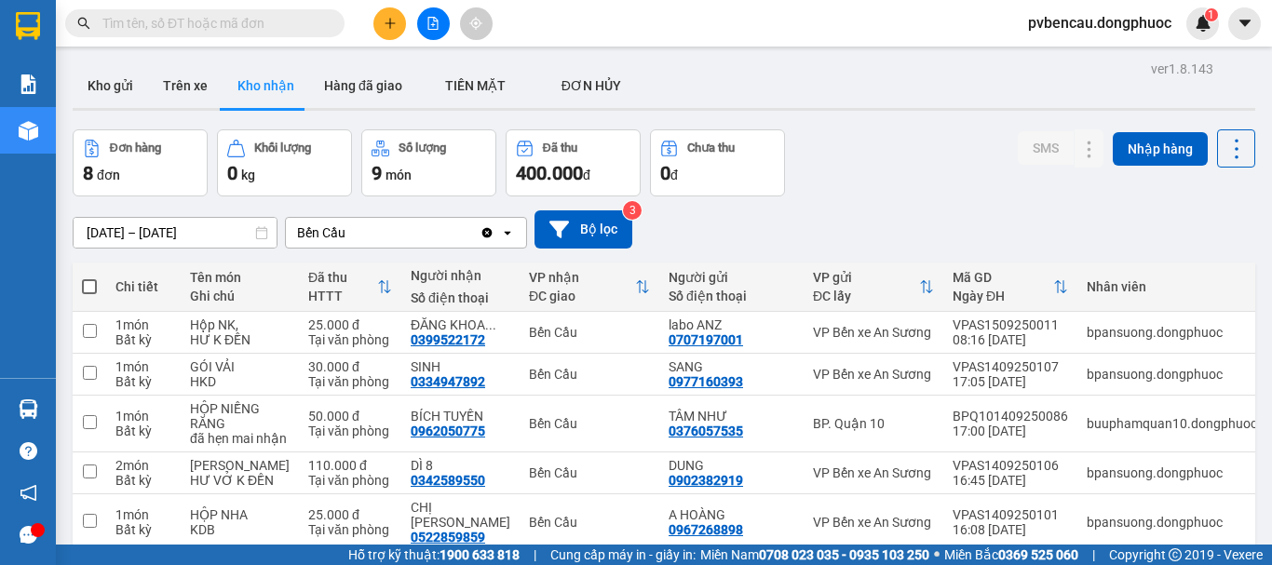
scroll to position [93, 0]
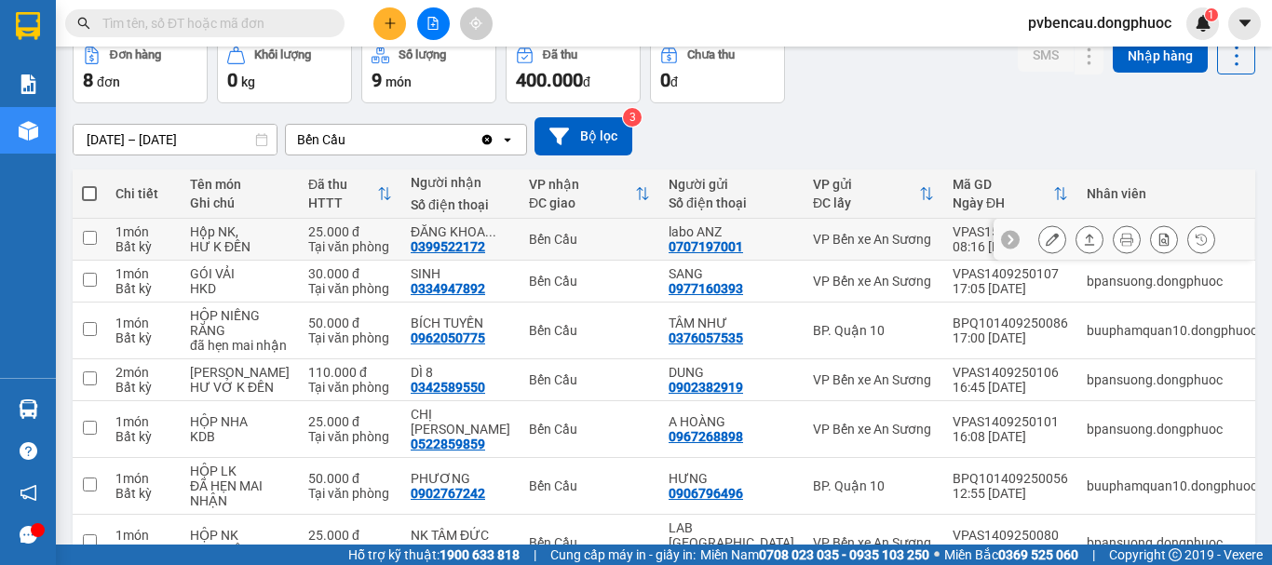
click at [308, 239] on div "Tại văn phòng" at bounding box center [350, 246] width 84 height 15
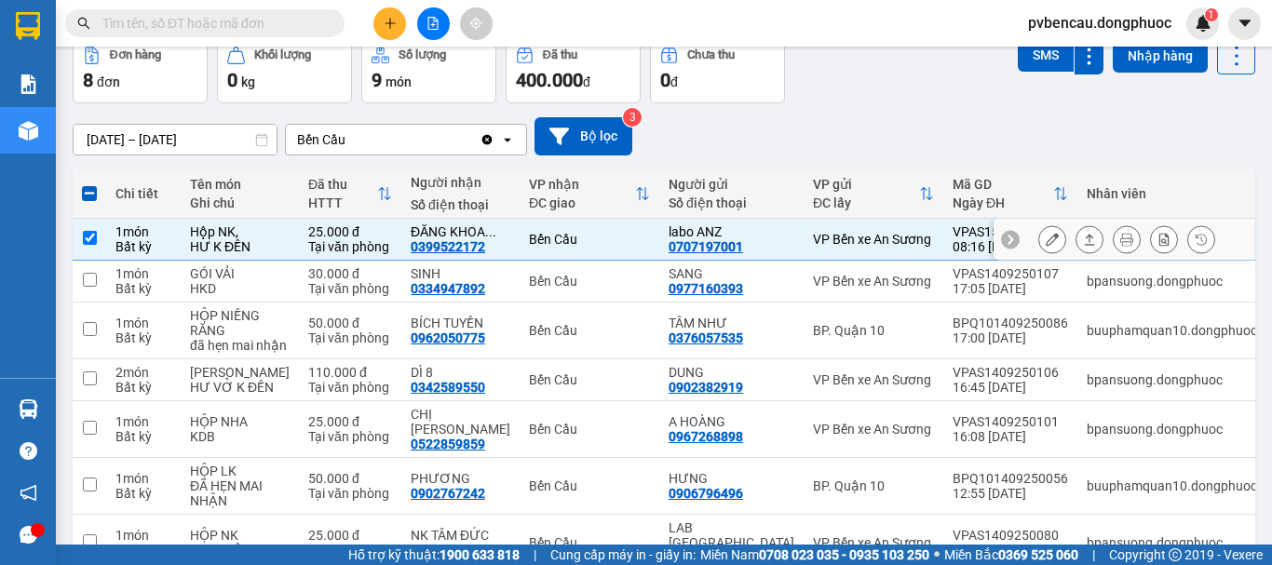
click at [265, 238] on td "Hộp NK, HƯ K ĐỀN" at bounding box center [240, 240] width 118 height 42
checkbox input "false"
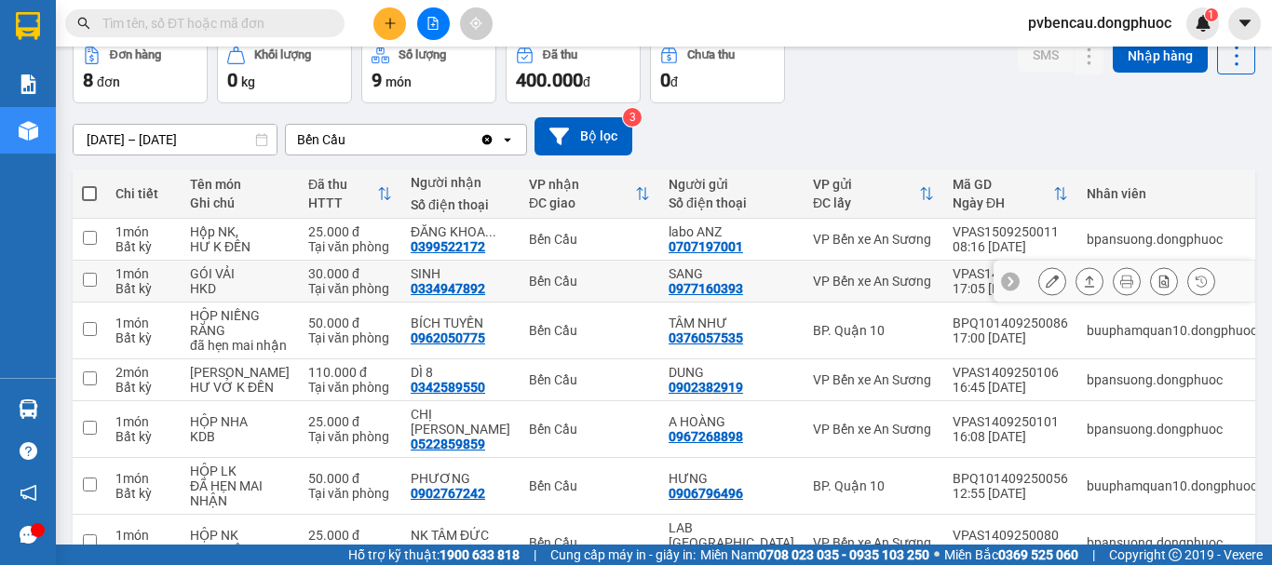
click at [308, 281] on div "Tại văn phòng" at bounding box center [350, 288] width 84 height 15
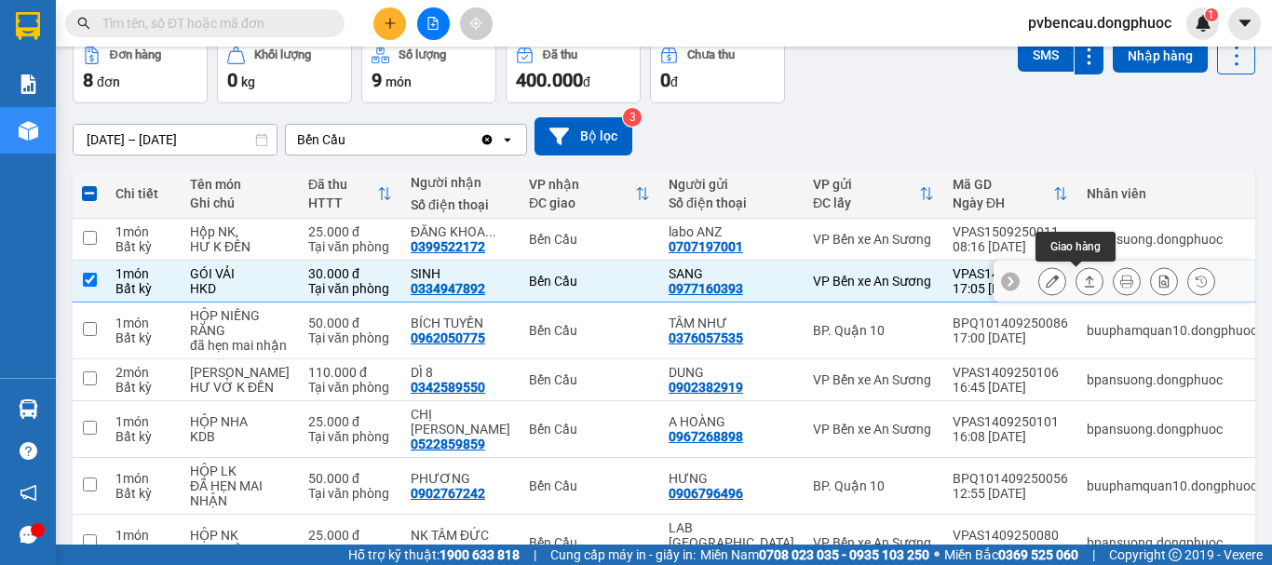
click at [1083, 282] on icon at bounding box center [1089, 281] width 13 height 13
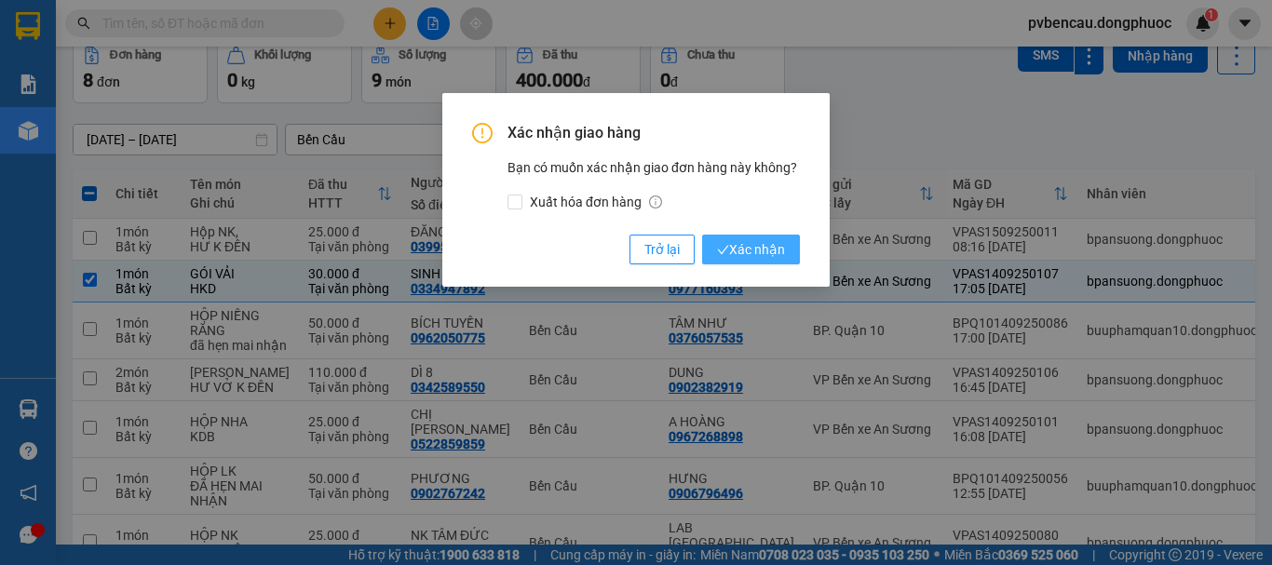
click at [747, 259] on span "Xác nhận" at bounding box center [751, 249] width 68 height 20
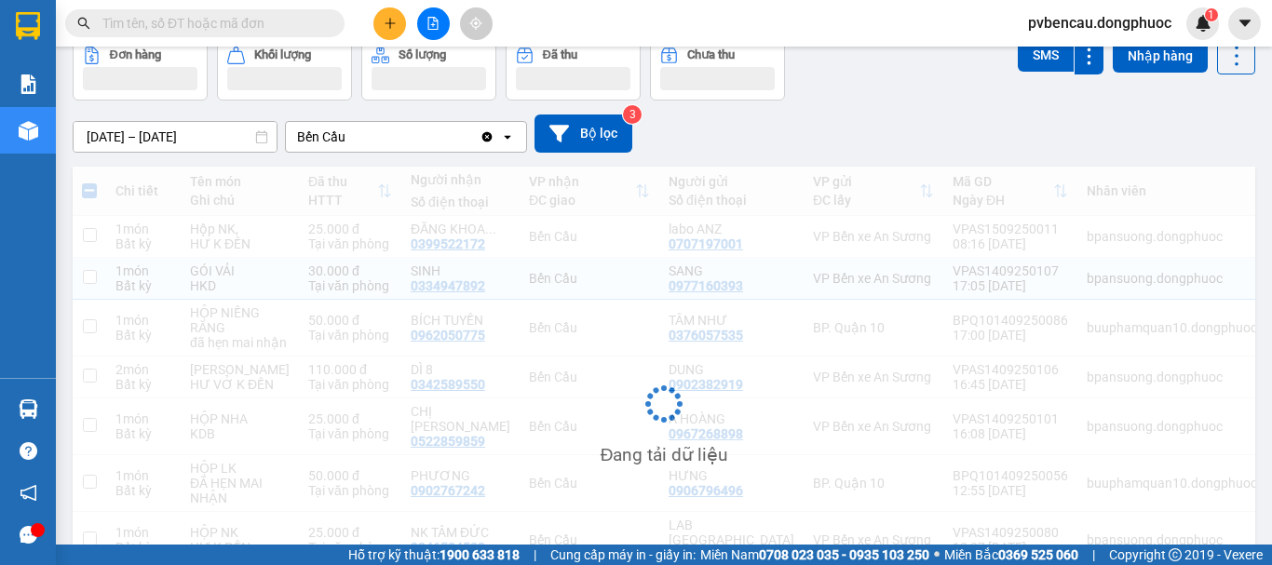
checkbox input "false"
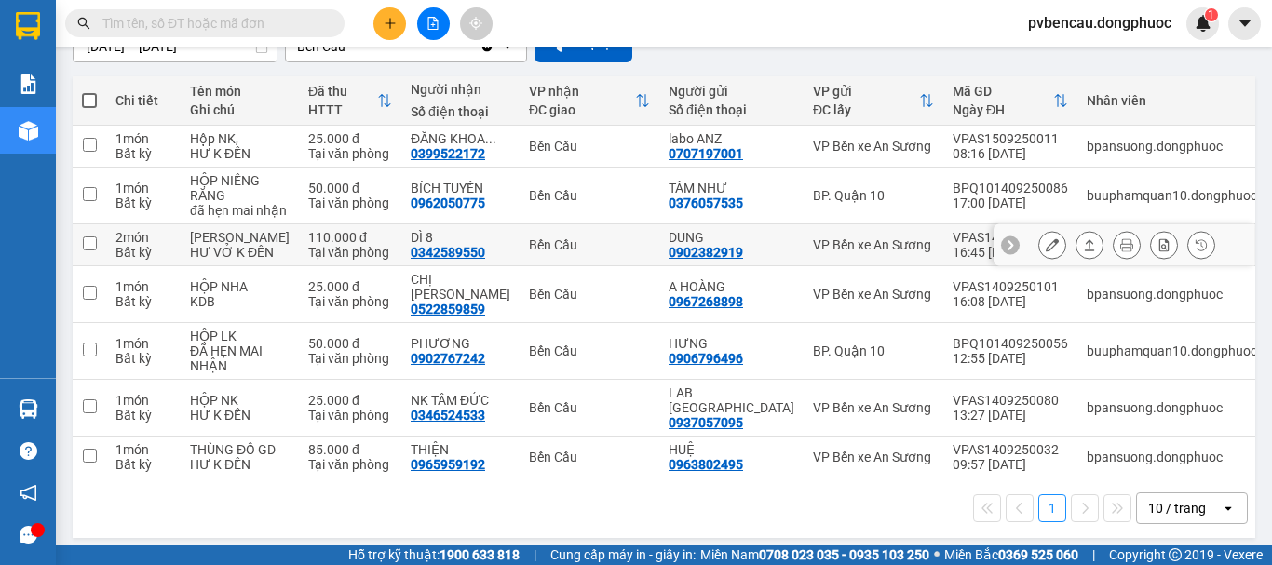
scroll to position [0, 0]
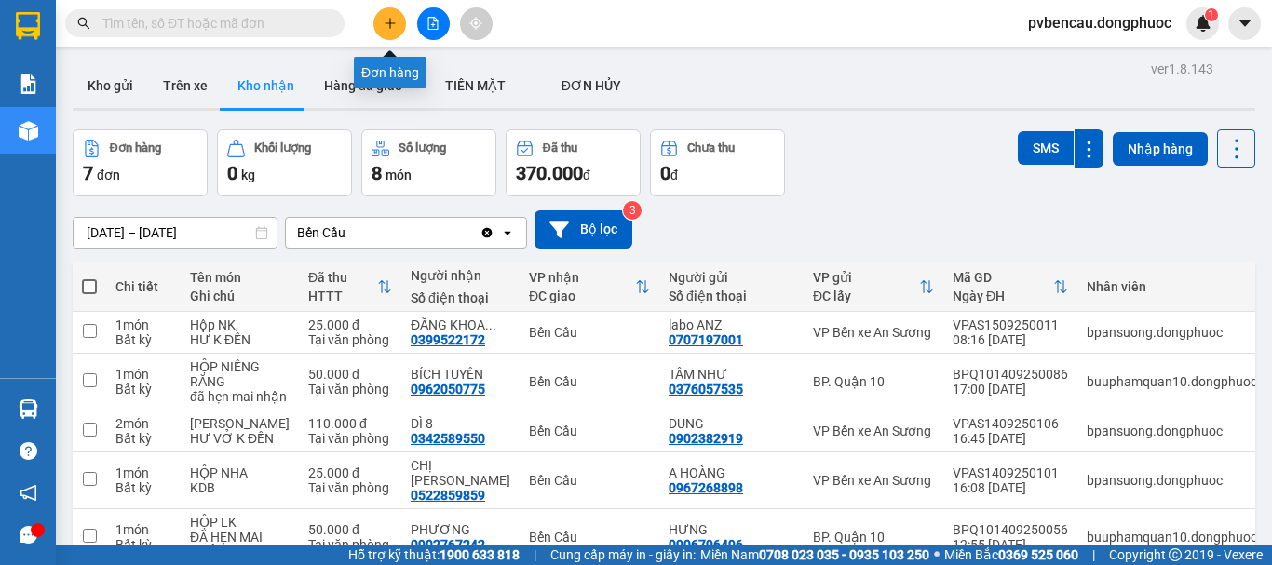
click at [380, 23] on button at bounding box center [389, 23] width 33 height 33
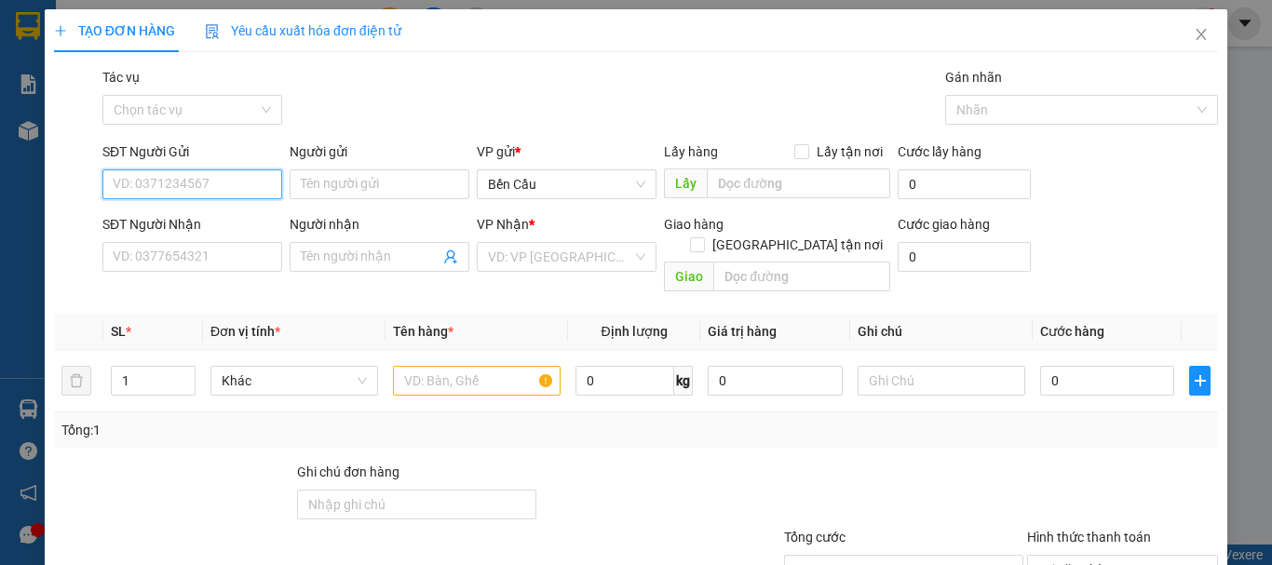
click at [194, 181] on input "SĐT Người Gửi" at bounding box center [192, 184] width 180 height 30
drag, startPoint x: 257, startPoint y: 227, endPoint x: 264, endPoint y: 235, distance: 10.5
click at [256, 227] on div "0908757778 - [PERSON_NAME]" at bounding box center [204, 221] width 183 height 20
type input "0908757778"
type input "vạn phúc"
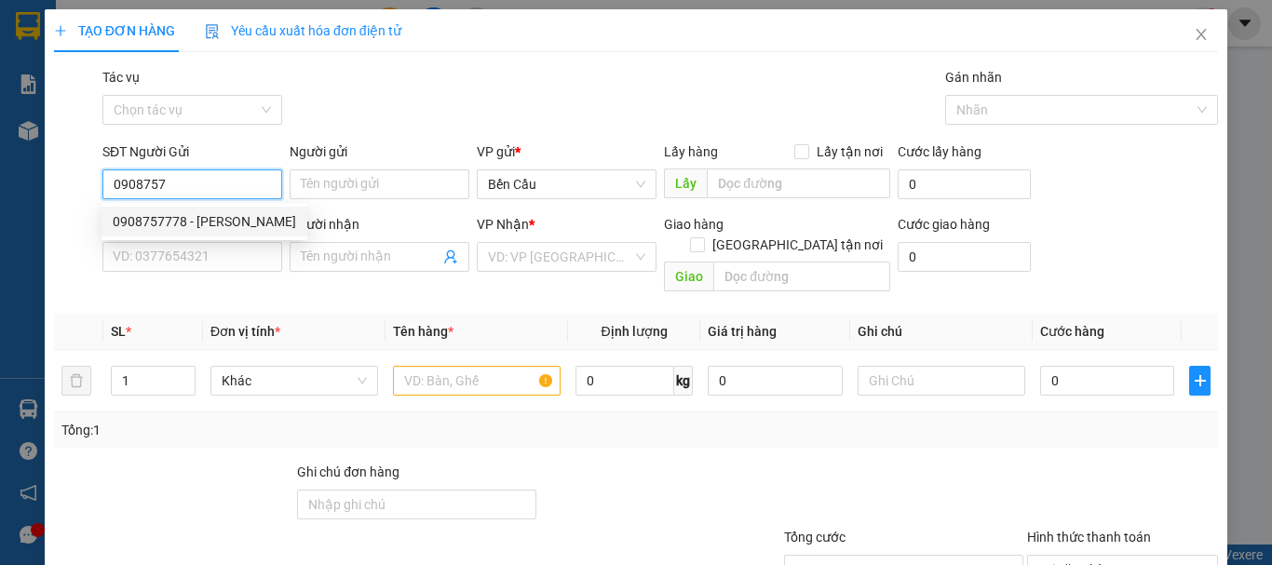
type input "02837271267"
type input "[GEOGRAPHIC_DATA]"
type input "Kdb"
type input "20.000"
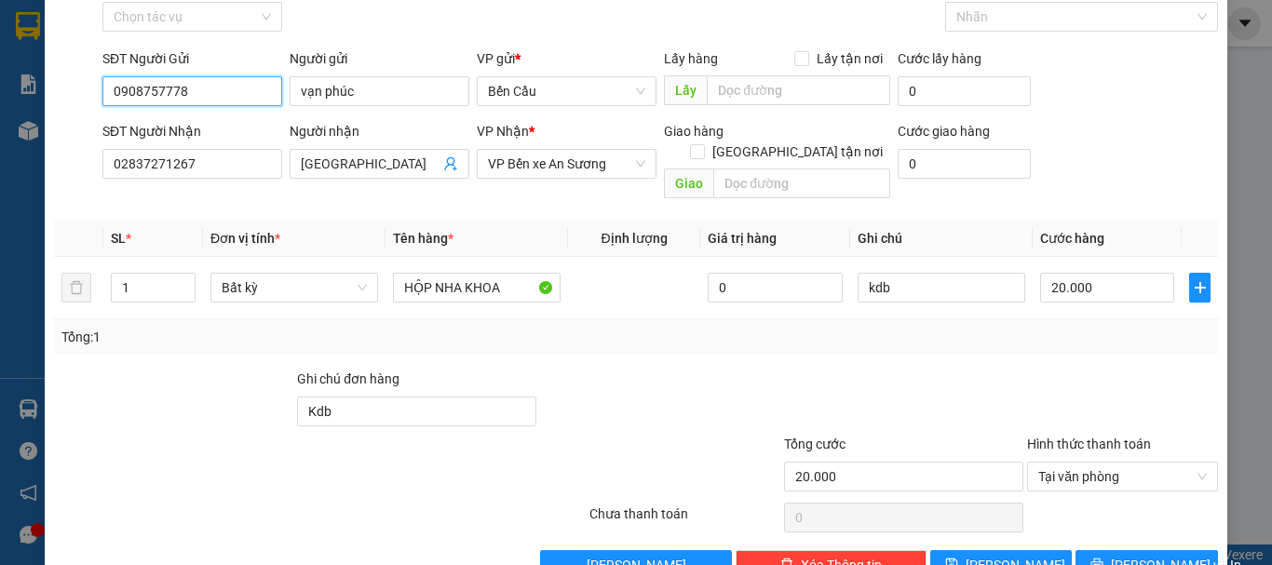
scroll to position [124, 0]
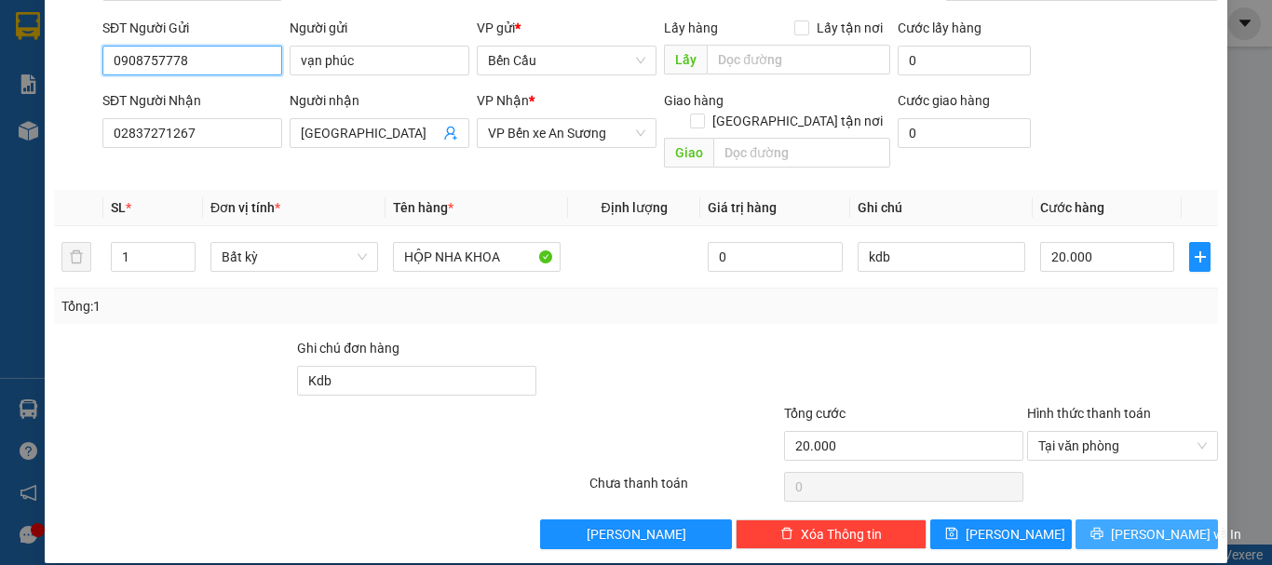
type input "0908757778"
click at [1139, 524] on span "[PERSON_NAME] và In" at bounding box center [1176, 534] width 130 height 20
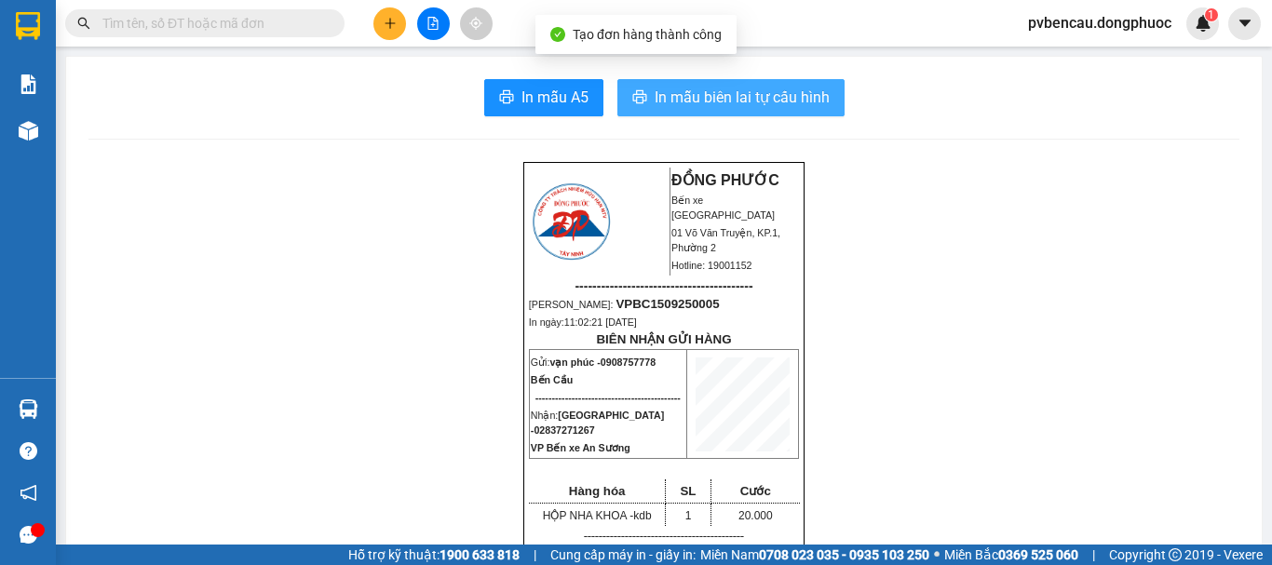
click at [731, 99] on span "In mẫu biên lai tự cấu hình" at bounding box center [741, 97] width 175 height 23
